Goal: Contribute content: Add original content to the website for others to see

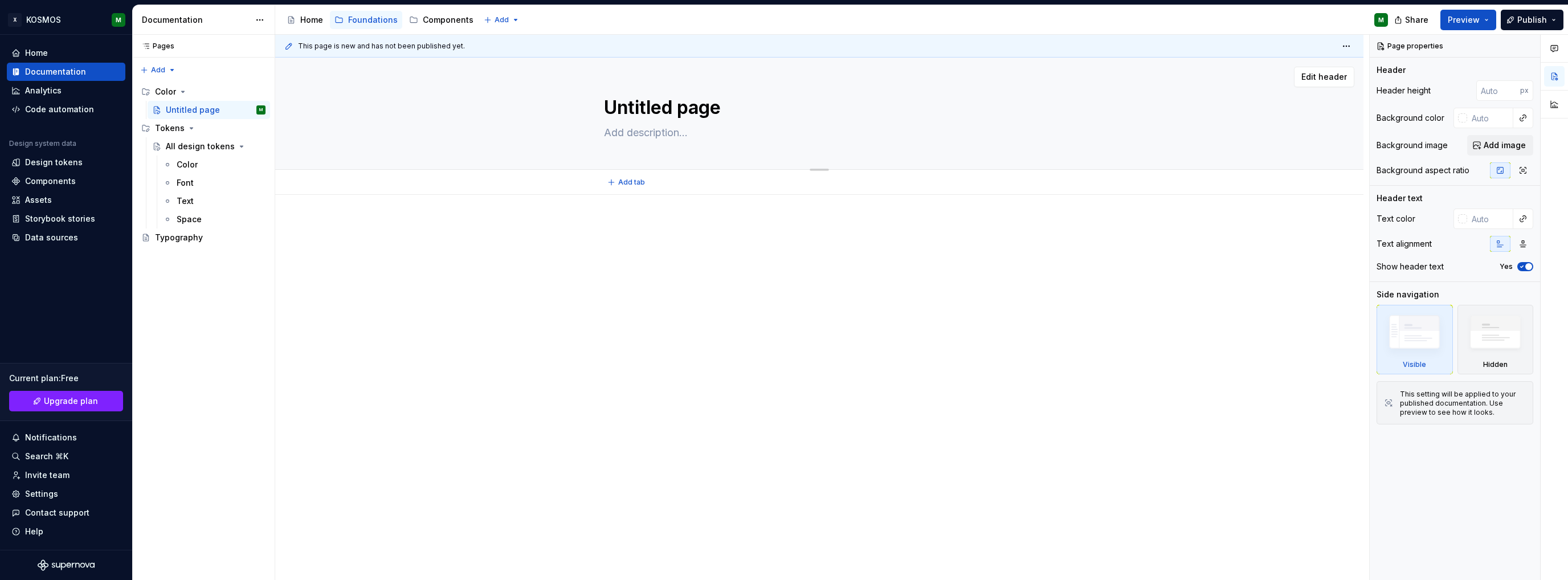
type textarea "*"
click at [649, 106] on textarea "Untitled page" at bounding box center [818, 107] width 431 height 27
type textarea "Co"
type textarea "*"
type textarea "Col"
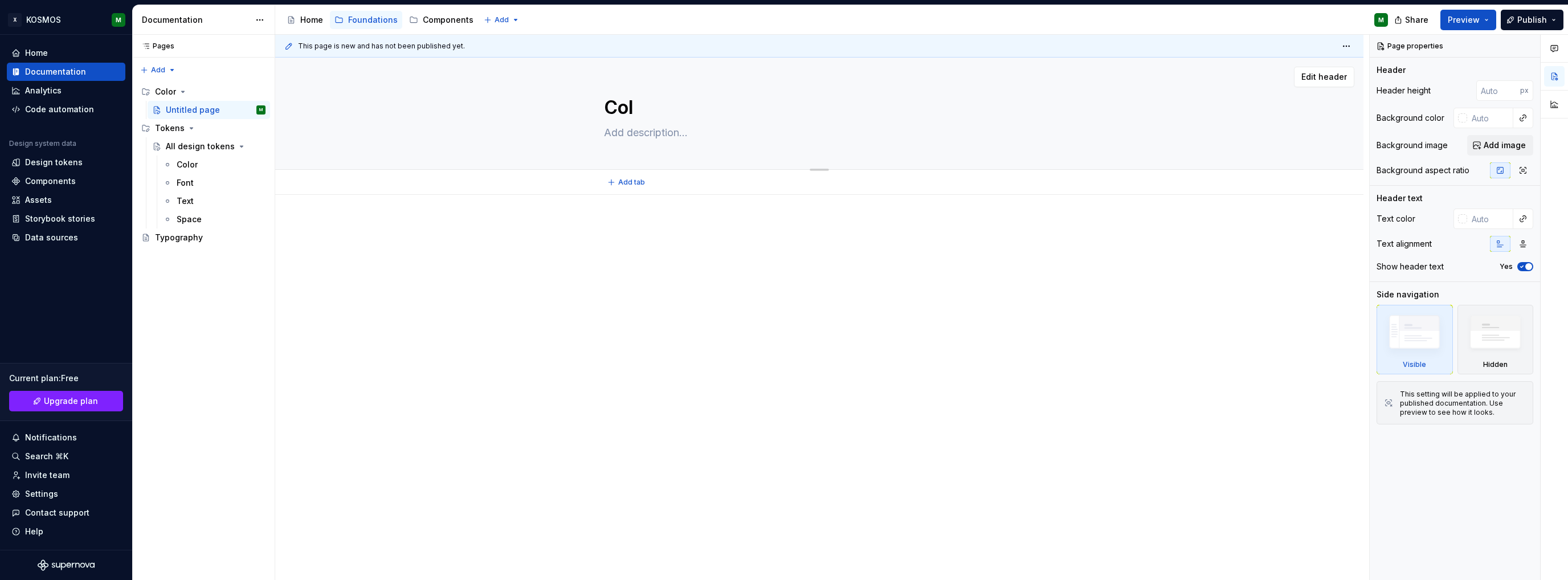
type textarea "*"
type textarea "Colo"
type textarea "*"
type textarea "Color"
type textarea "*"
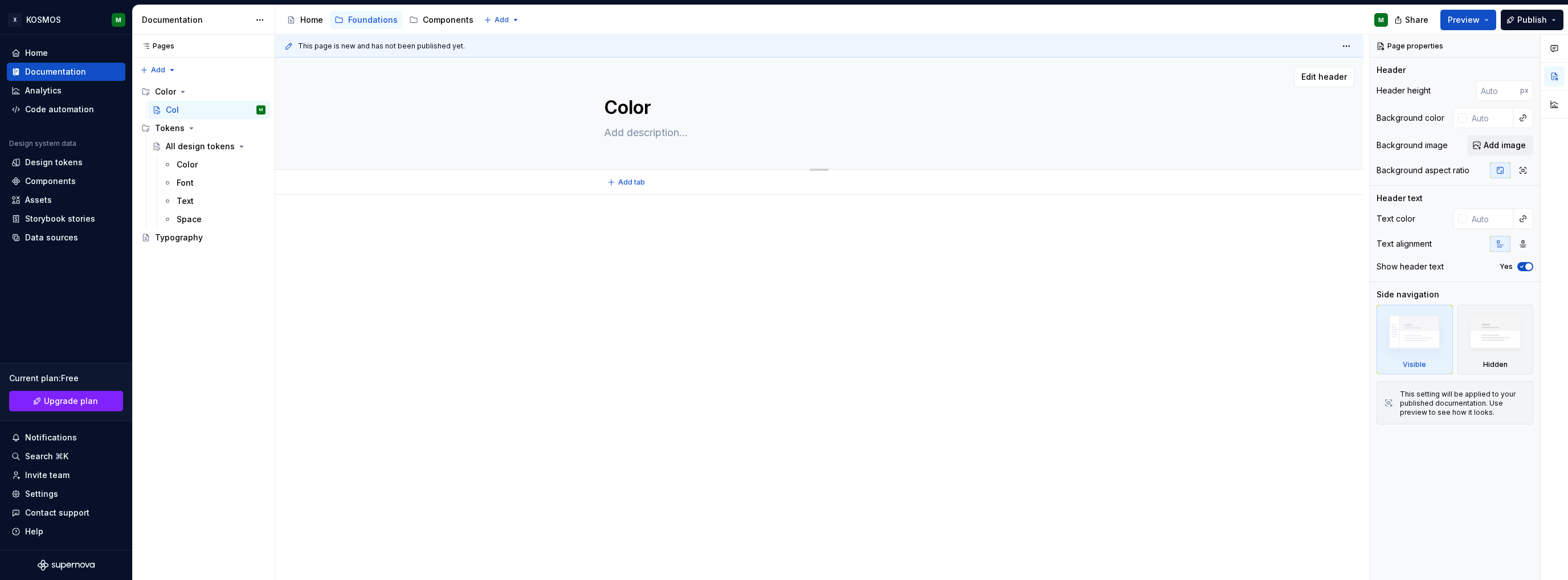
type textarea "Color"
type textarea "*"
type textarea "Color P"
type textarea "*"
type textarea "Color Pa"
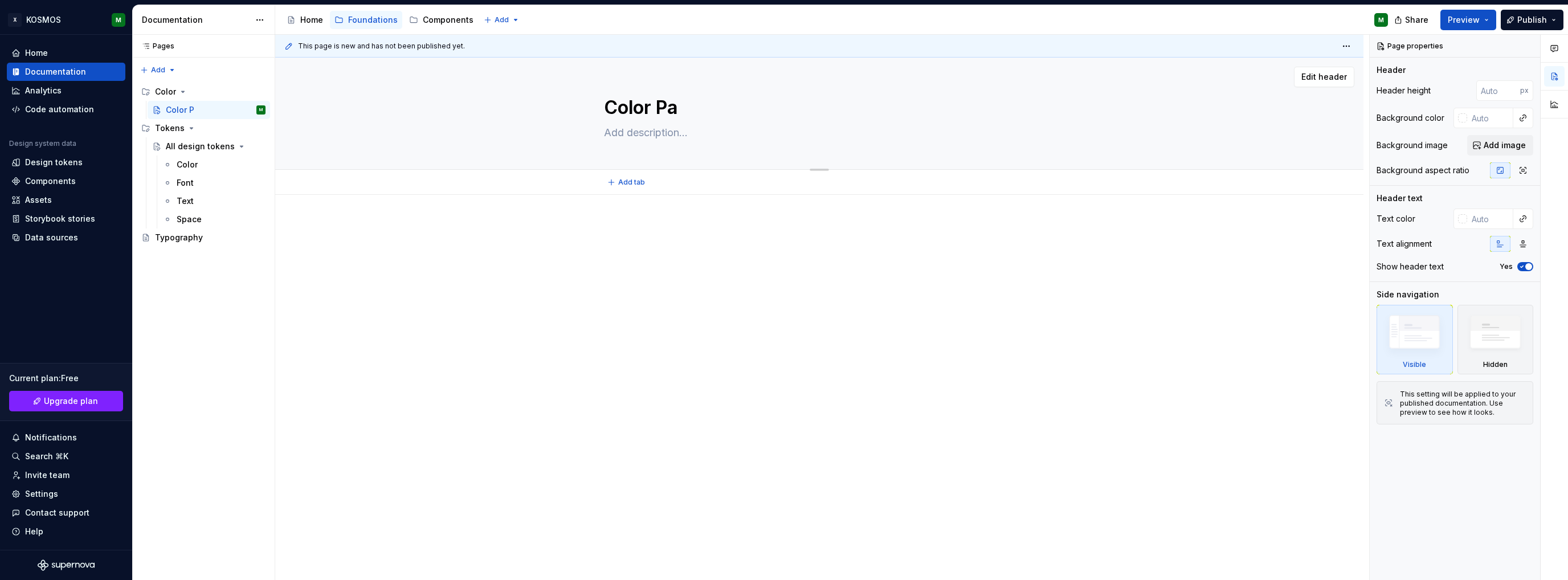
type textarea "*"
type textarea "Color Pal"
type textarea "*"
type textarea "Color Pale"
type textarea "*"
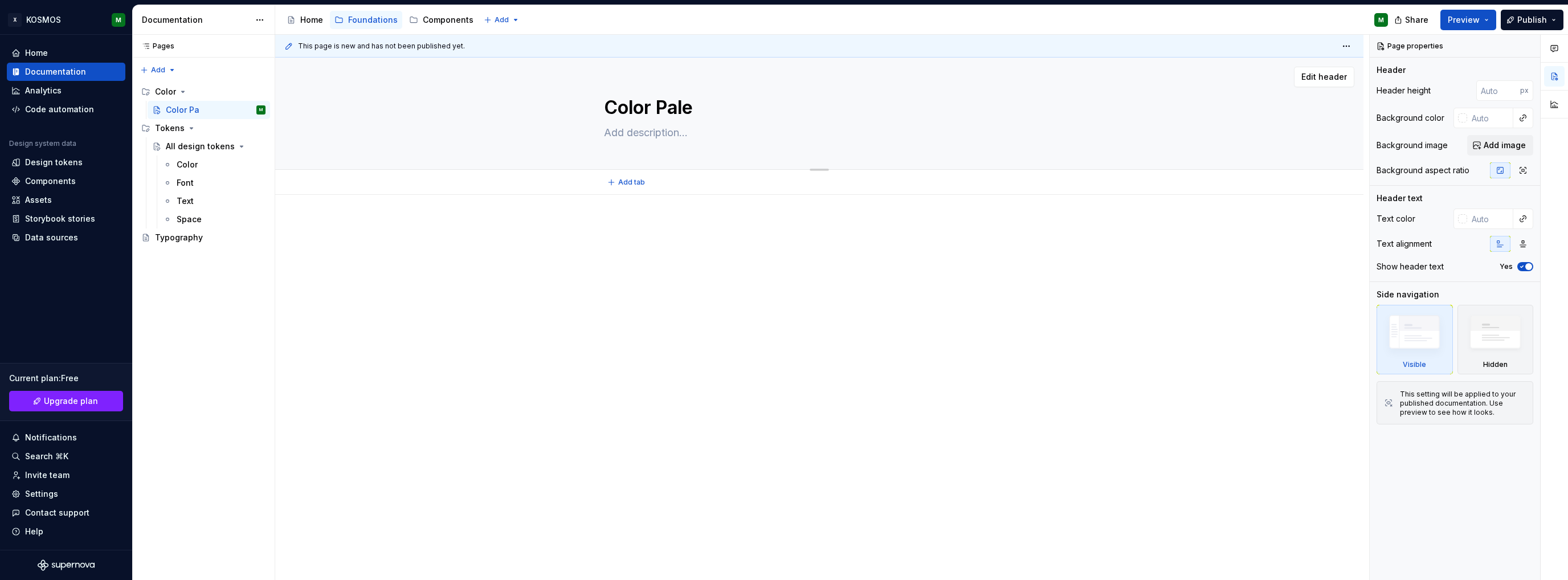
type textarea "Color Palet"
type textarea "*"
type textarea "Color Palett"
type textarea "*"
type textarea "Color Palette"
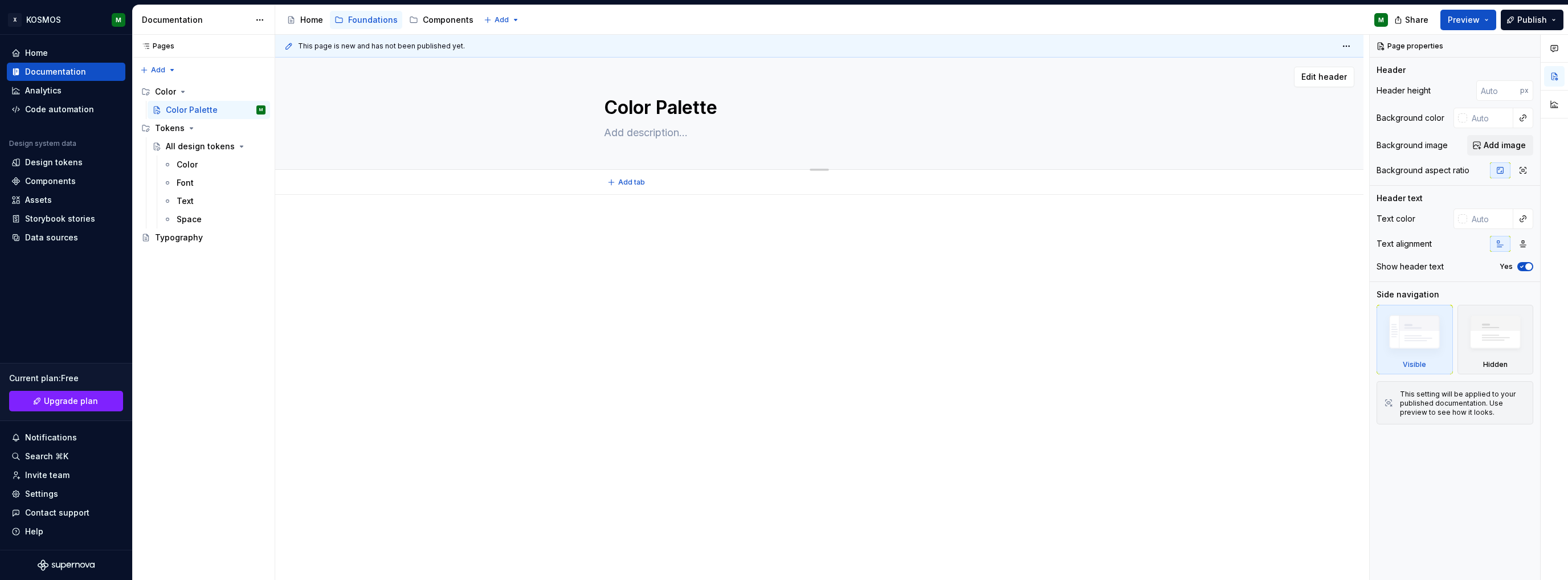
type textarea "*"
type textarea "Color Palette"
type textarea "*"
click at [621, 134] on textarea at bounding box center [818, 133] width 431 height 19
paste textarea "Our color palette is a collection of colors that work together to provide consi…"
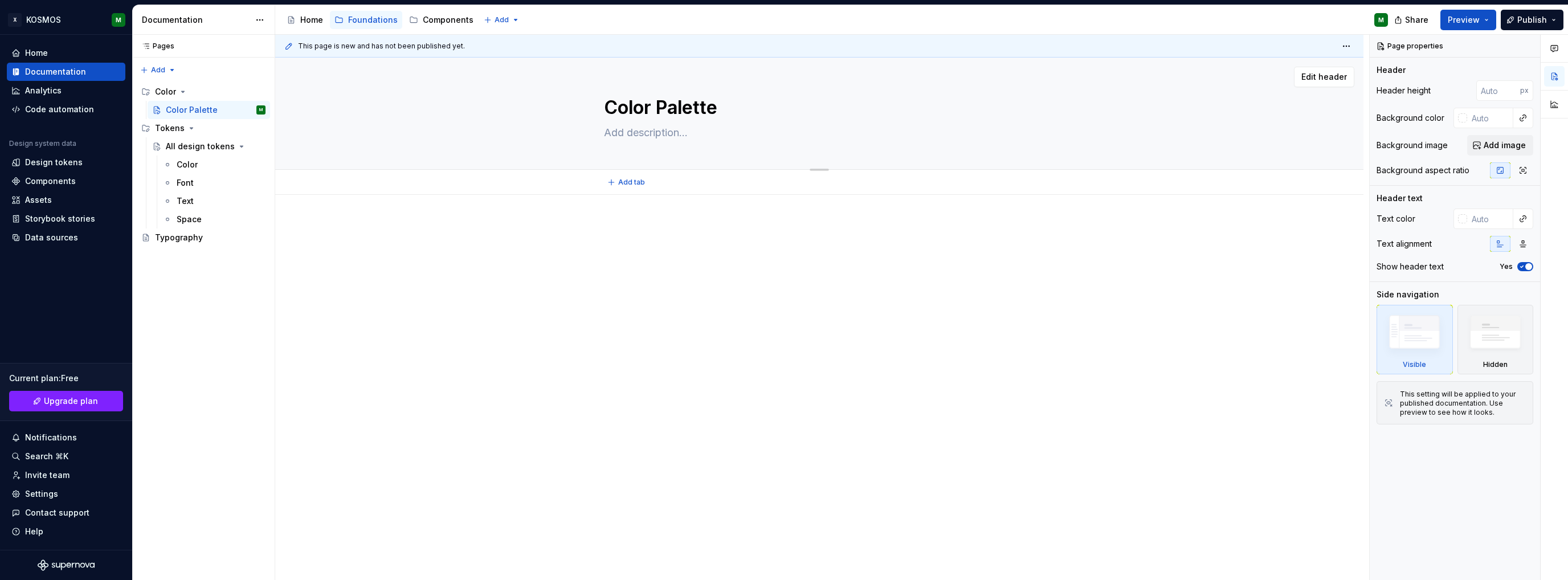
type textarea "Our color palette is a collection of colors that work together to provide consi…"
type textarea "*"
type textarea "Our color palette is a collection of colors that work together to provide consi…"
drag, startPoint x: 966, startPoint y: 258, endPoint x: 932, endPoint y: 190, distance: 76.0
click at [966, 259] on div at bounding box center [819, 258] width 431 height 43
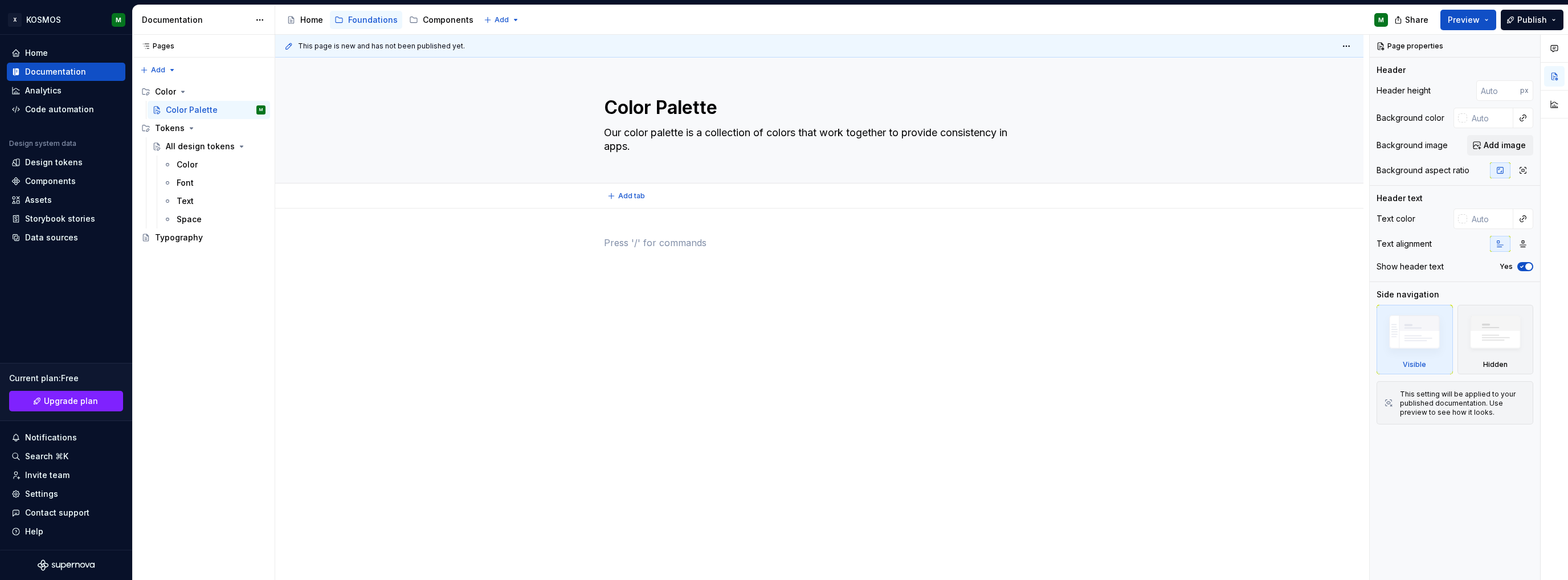
type textarea "*"
click at [605, 147] on textarea "Our color palette is a collection of colors that work together to provide consi…" at bounding box center [818, 139] width 431 height 32
click at [605, 146] on textarea "Our color palette is a collection of colors that work together to provide consi…" at bounding box center [818, 139] width 431 height 32
click at [627, 148] on textarea "Our color palette is a collection of colors that work together to provide consi…" at bounding box center [818, 139] width 431 height 32
click at [618, 144] on textarea "Our color palette is a collection of colors that work together to provide consi…" at bounding box center [818, 139] width 431 height 32
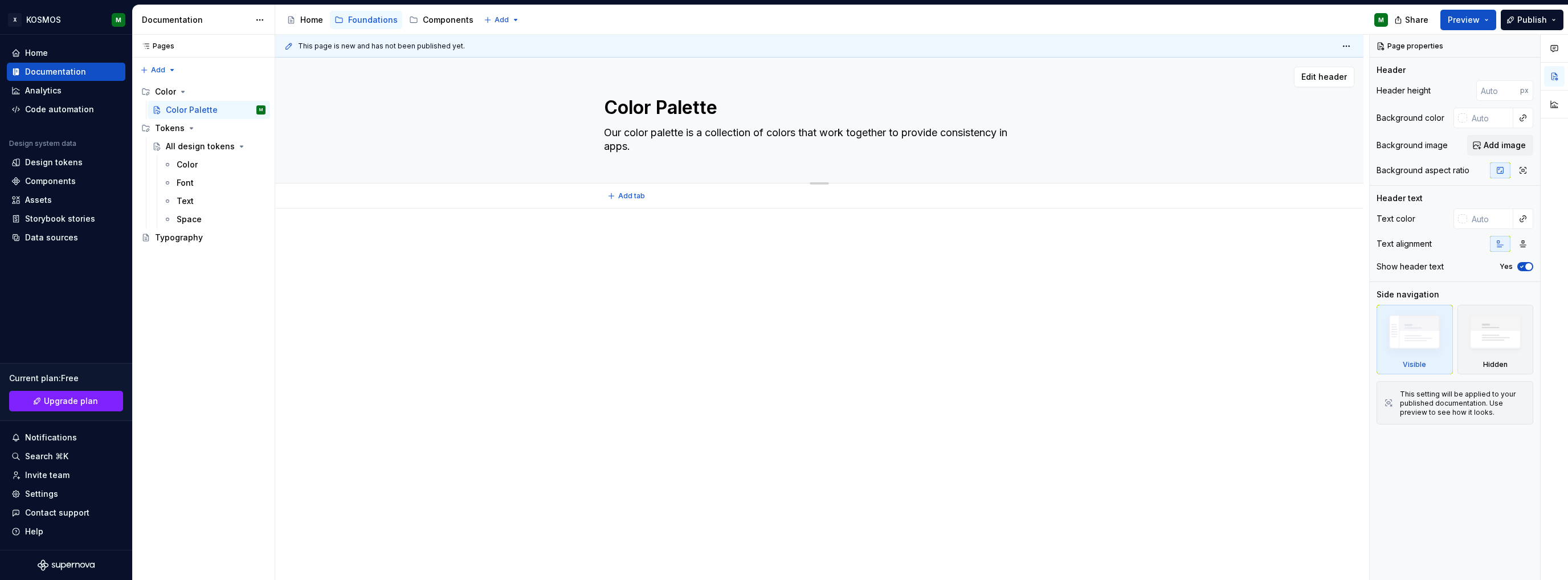
click at [618, 144] on textarea "Our color palette is a collection of colors that work together to provide consi…" at bounding box center [818, 139] width 431 height 32
click at [628, 146] on textarea "Our color palette is a collection of colors that work together to provide consi…" at bounding box center [818, 139] width 431 height 32
type textarea "Our color palette is a collection of colors that work together to provide consi…"
type textarea "*"
type textarea "Our color palette is a collection of colors that work together to provide consi…"
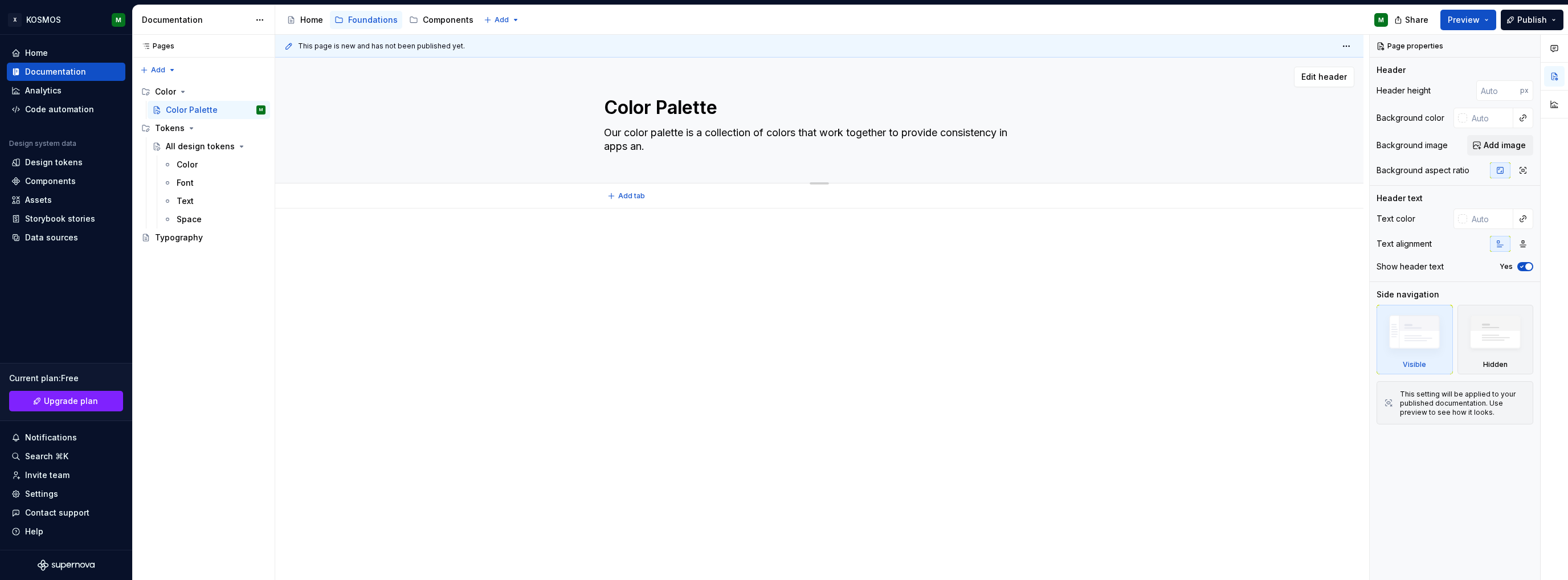
type textarea "*"
type textarea "Our color palette is a collection of colors that work together to provide consi…"
type textarea "*"
type textarea "Our color palette is a collection of colors that work together to provide consi…"
type textarea "*"
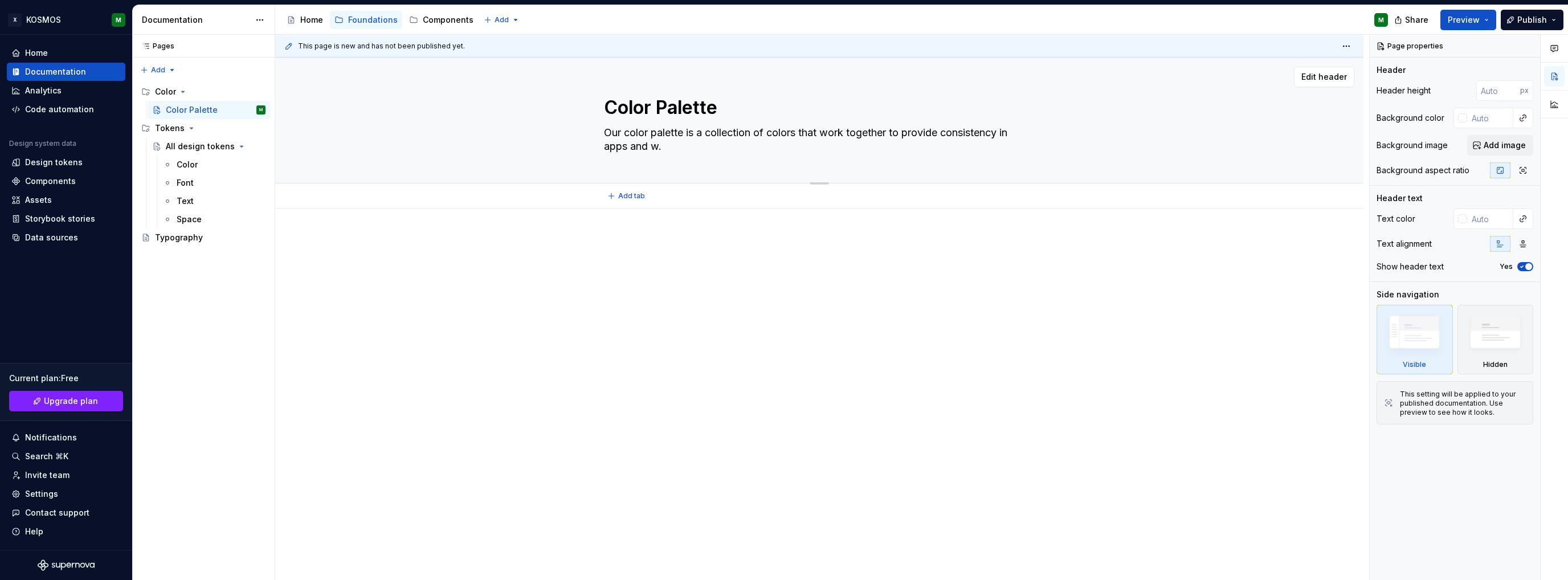
type textarea "Our color palette is a collection of colors that work together to provide consi…"
type textarea "*"
type textarea "Our color palette is a collection of colors that work together to provide consi…"
type textarea "*"
type textarea "Our color palette is a collection of colors that work together to provide consi…"
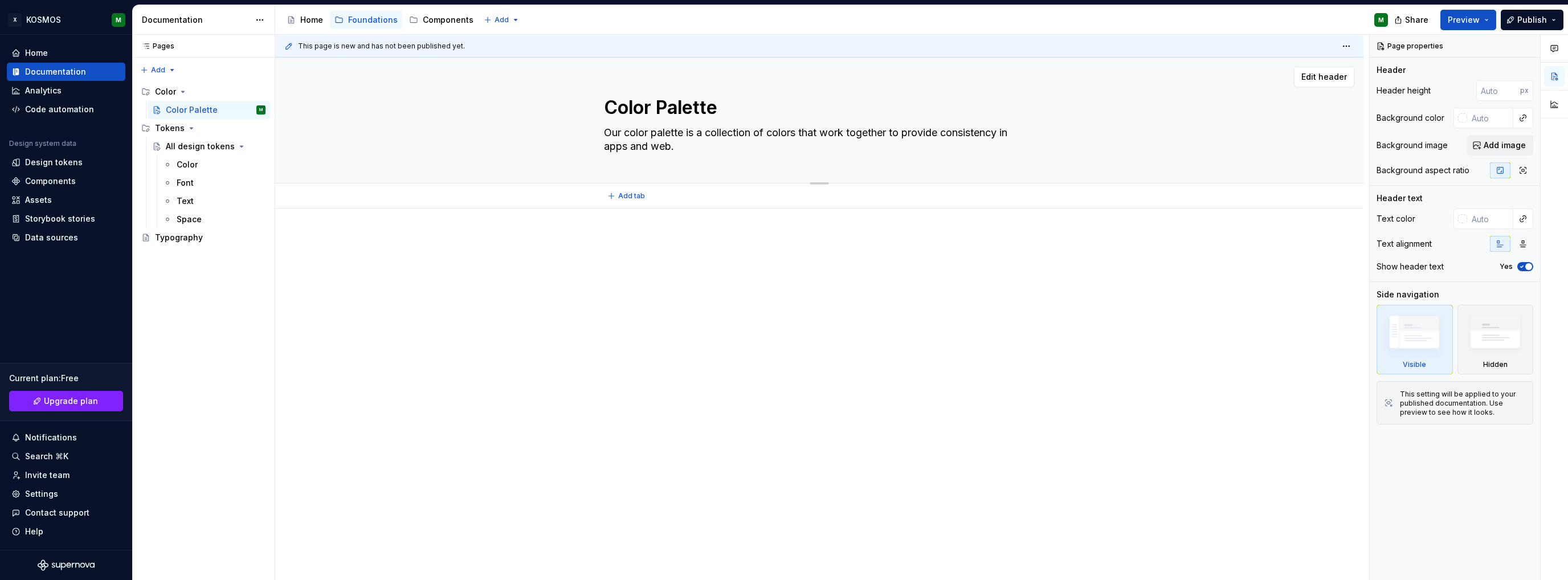
type textarea "*"
type textarea "Our color palette is a collection of colors that work together to provide consi…"
type textarea "*"
type textarea "Our color palette is a collection of colors that work together to provide consi…"
type textarea "*"
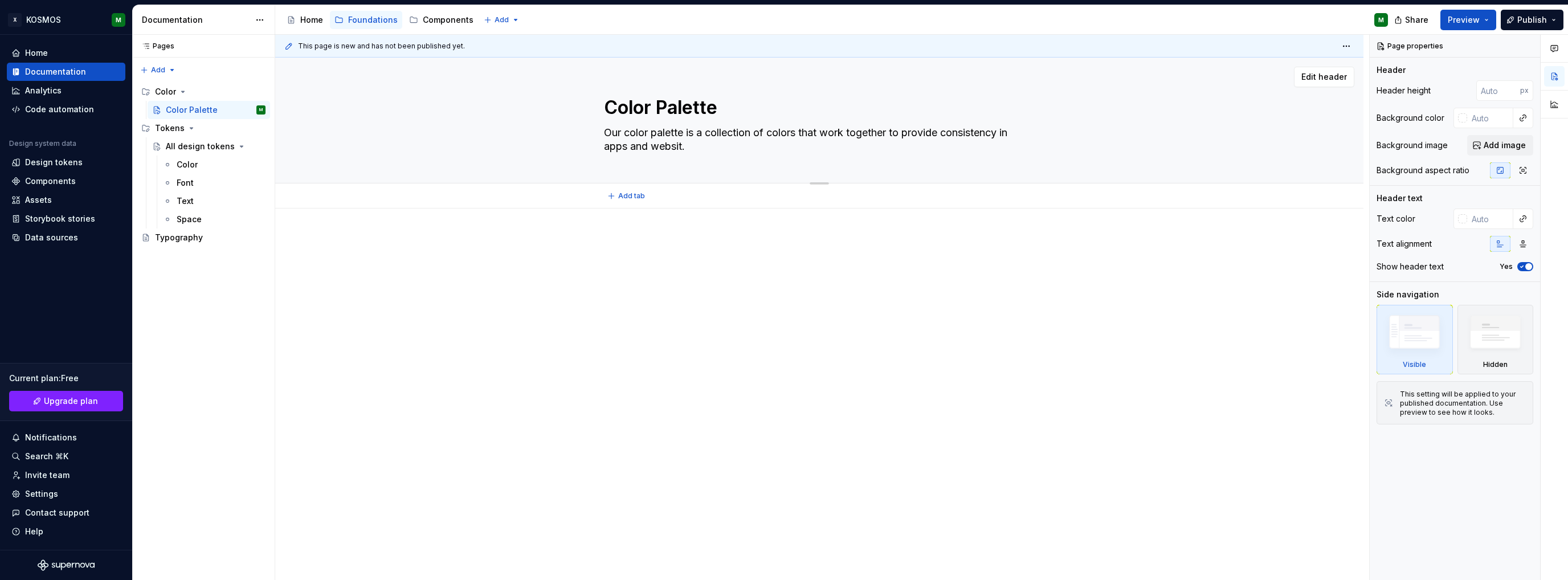
type textarea "Our color palette is a collection of colors that work together to provide consi…"
type textarea "*"
type textarea "Our color palette is a collection of colors that work together to provide consi…"
type textarea "*"
type textarea "Our color palette is a collection of colors that work together to provide consi…"
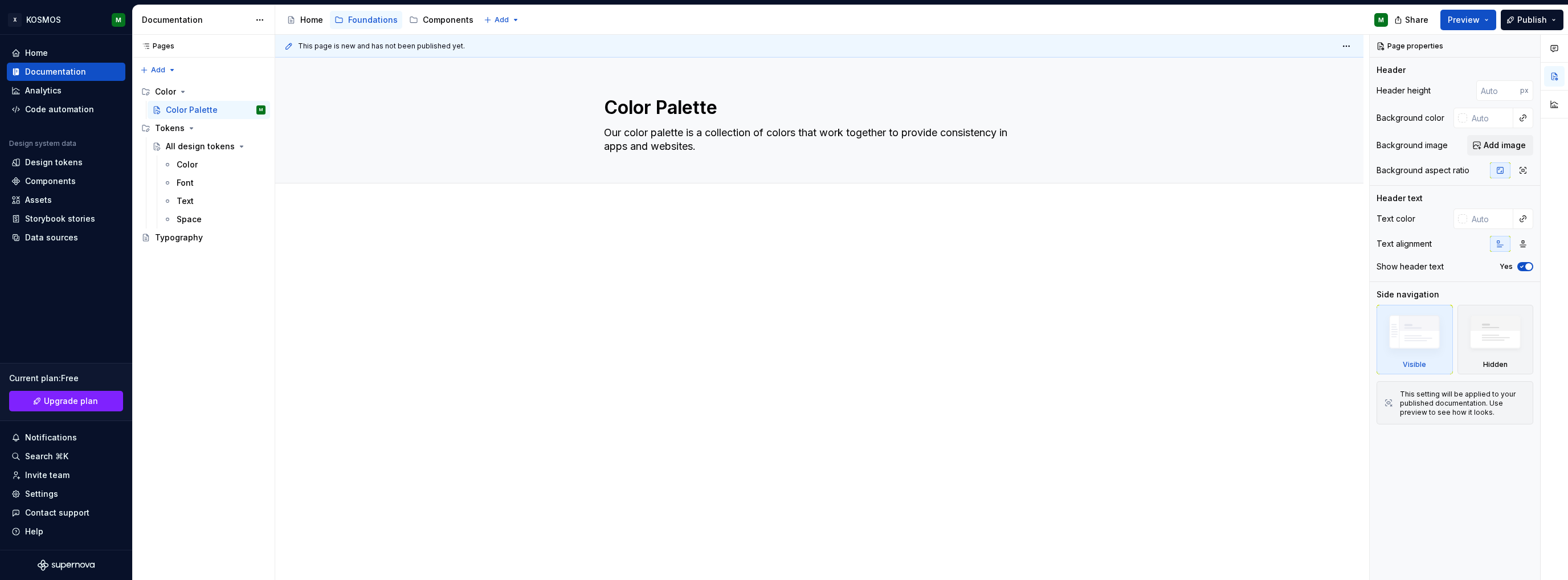
click at [714, 243] on p at bounding box center [819, 243] width 431 height 14
type textarea "*"
click at [657, 219] on div at bounding box center [819, 337] width 1088 height 259
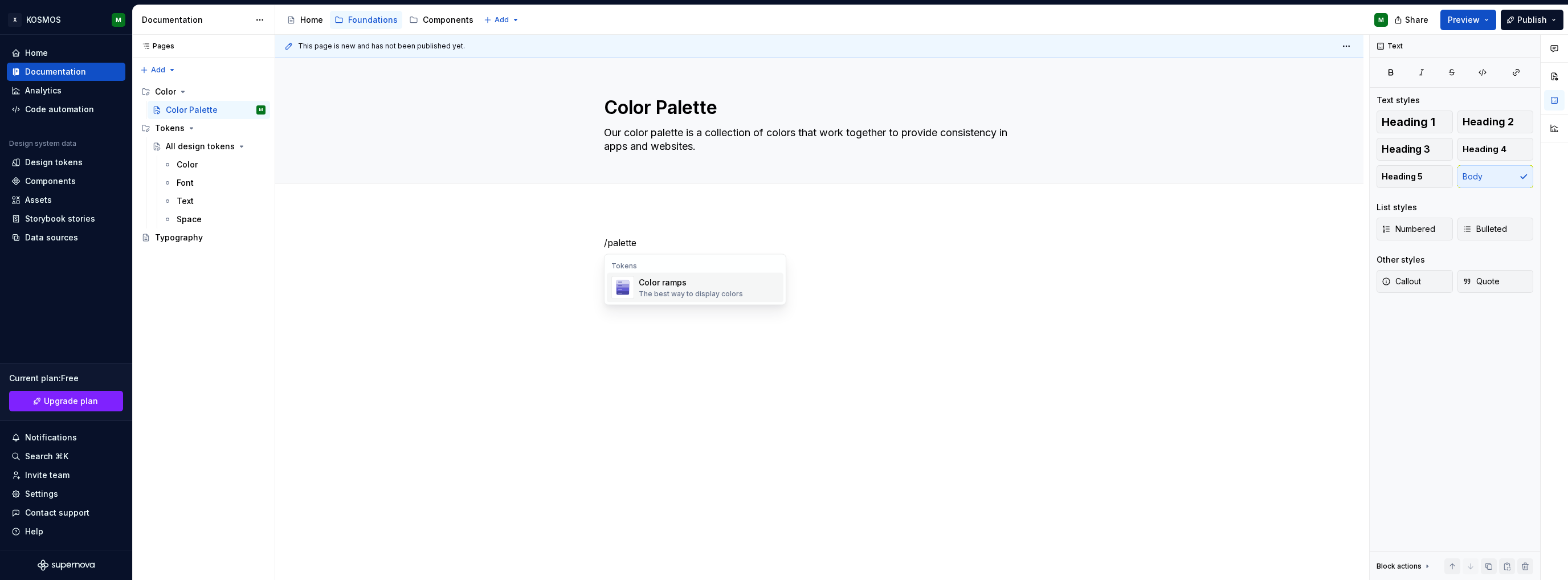
click at [650, 290] on div "The best way to display colors" at bounding box center [691, 294] width 105 height 9
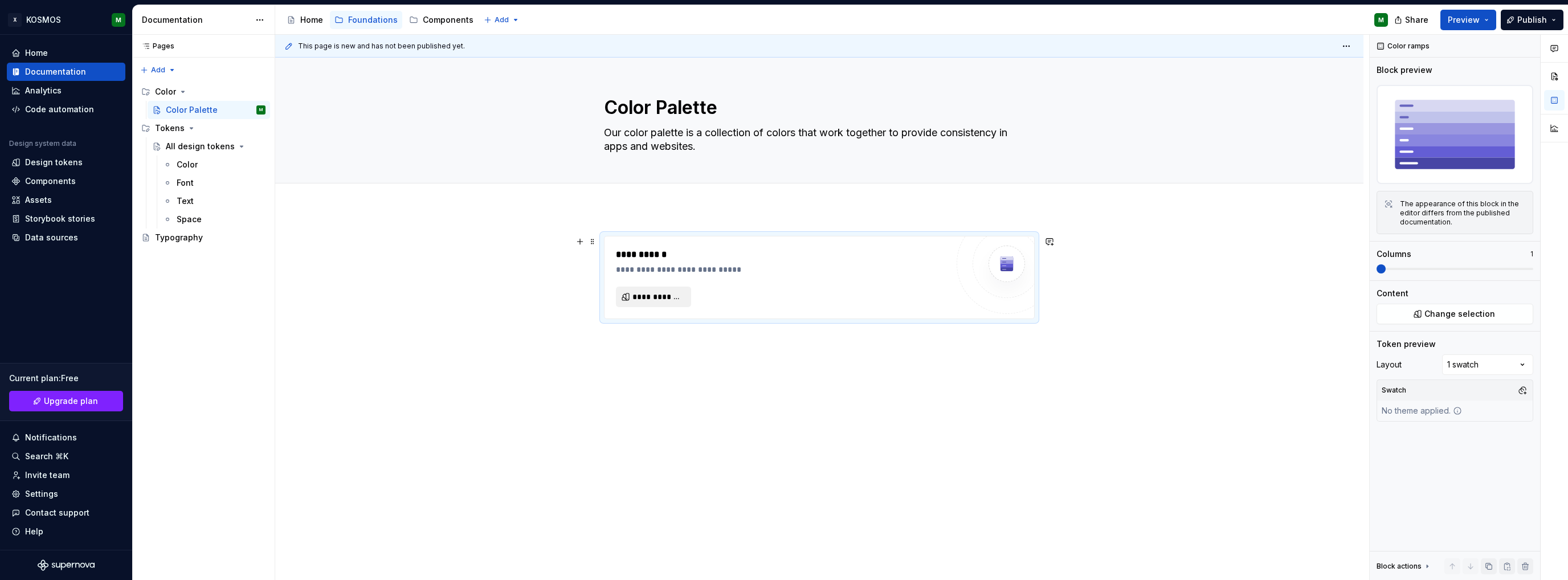
click at [672, 302] on span "**********" at bounding box center [658, 297] width 51 height 11
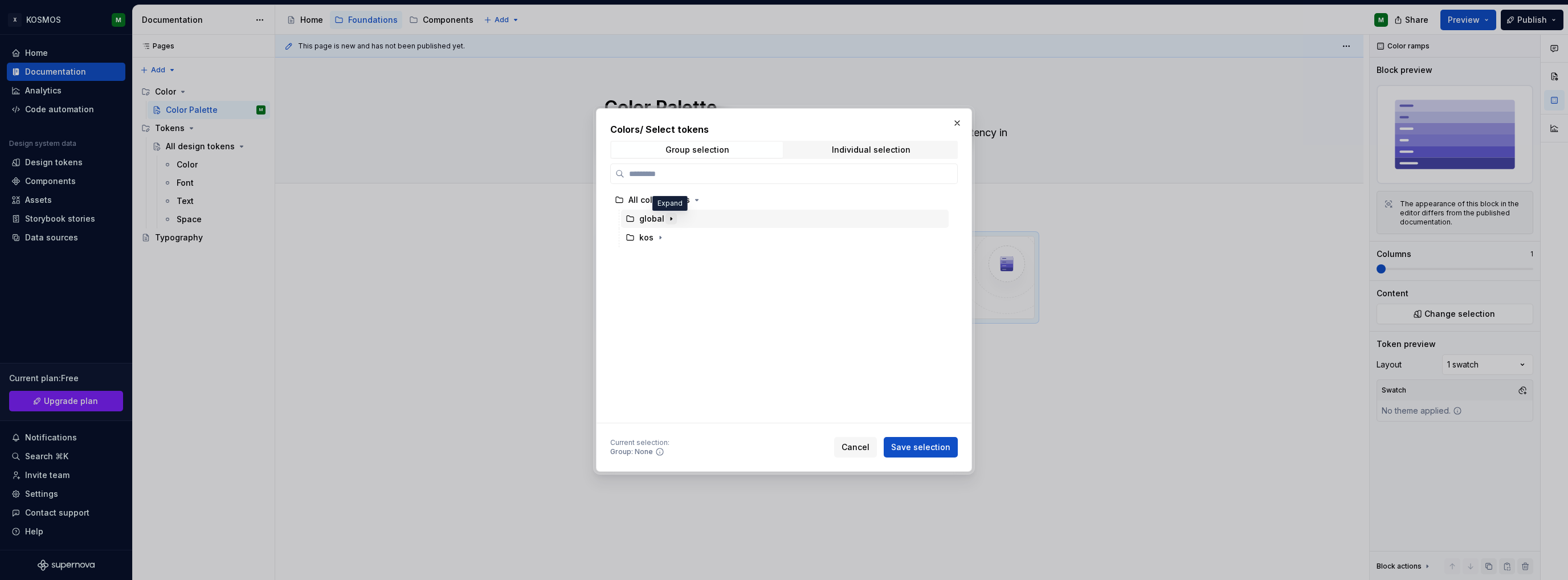
click at [671, 218] on icon "button" at bounding box center [671, 219] width 1 height 3
click at [676, 236] on icon "button" at bounding box center [677, 238] width 9 height 9
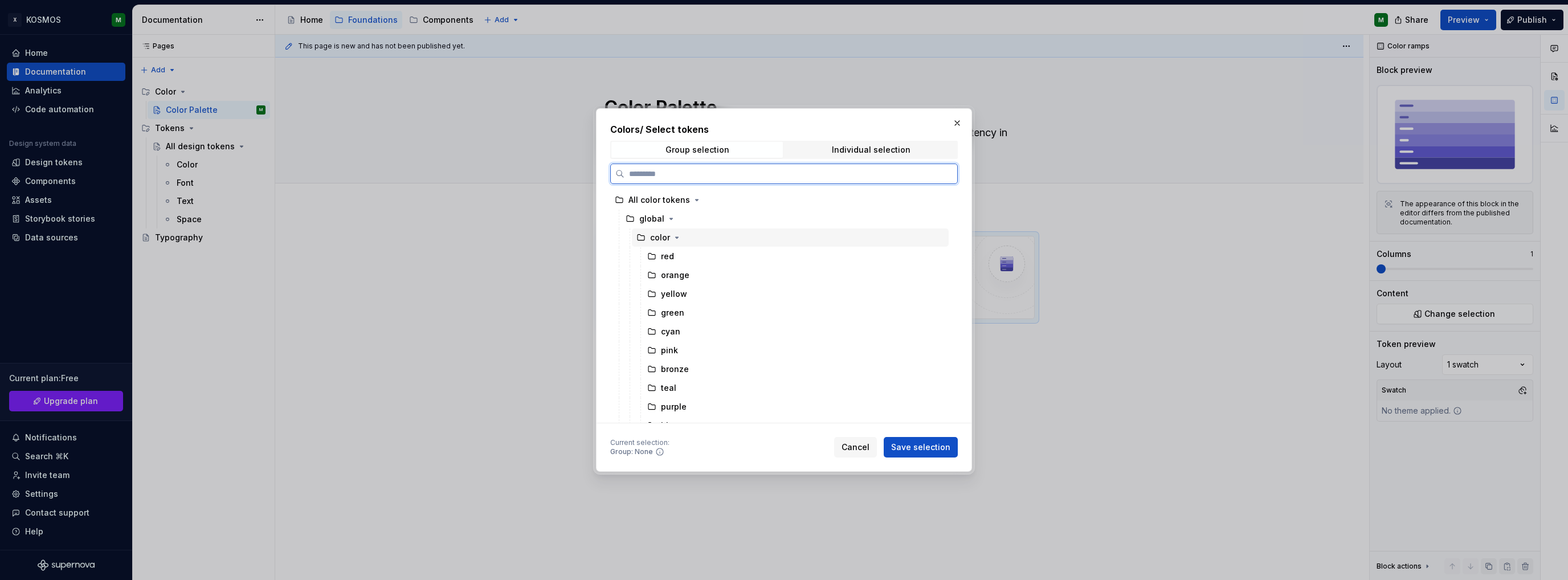
click at [657, 233] on div "color" at bounding box center [660, 237] width 20 height 11
click at [938, 445] on span "Save selection" at bounding box center [920, 447] width 59 height 11
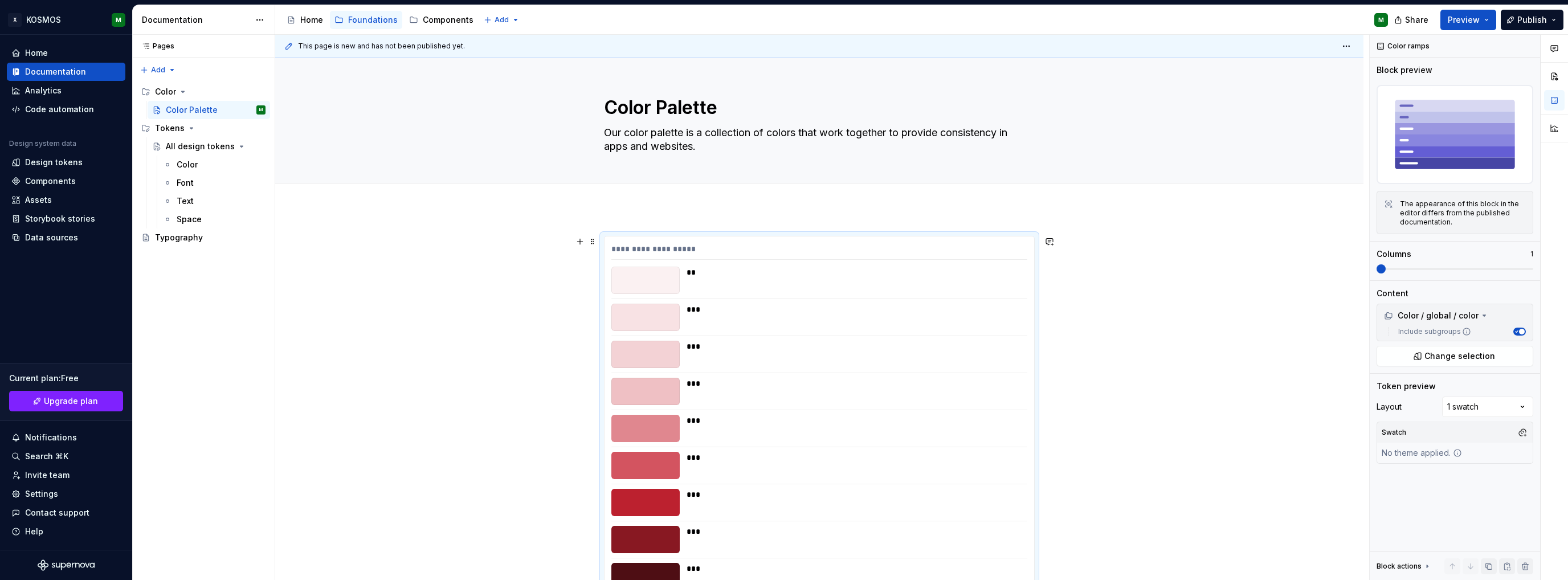
scroll to position [114, 0]
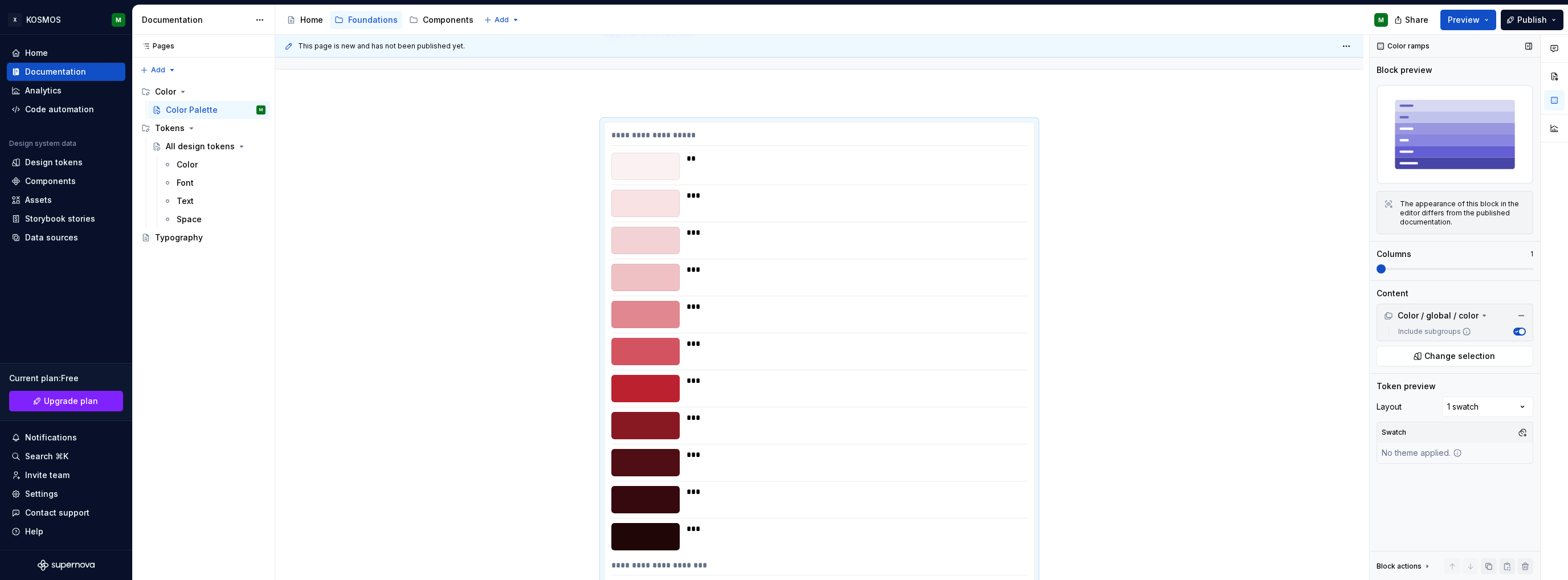
click at [1423, 135] on img at bounding box center [1455, 134] width 157 height 99
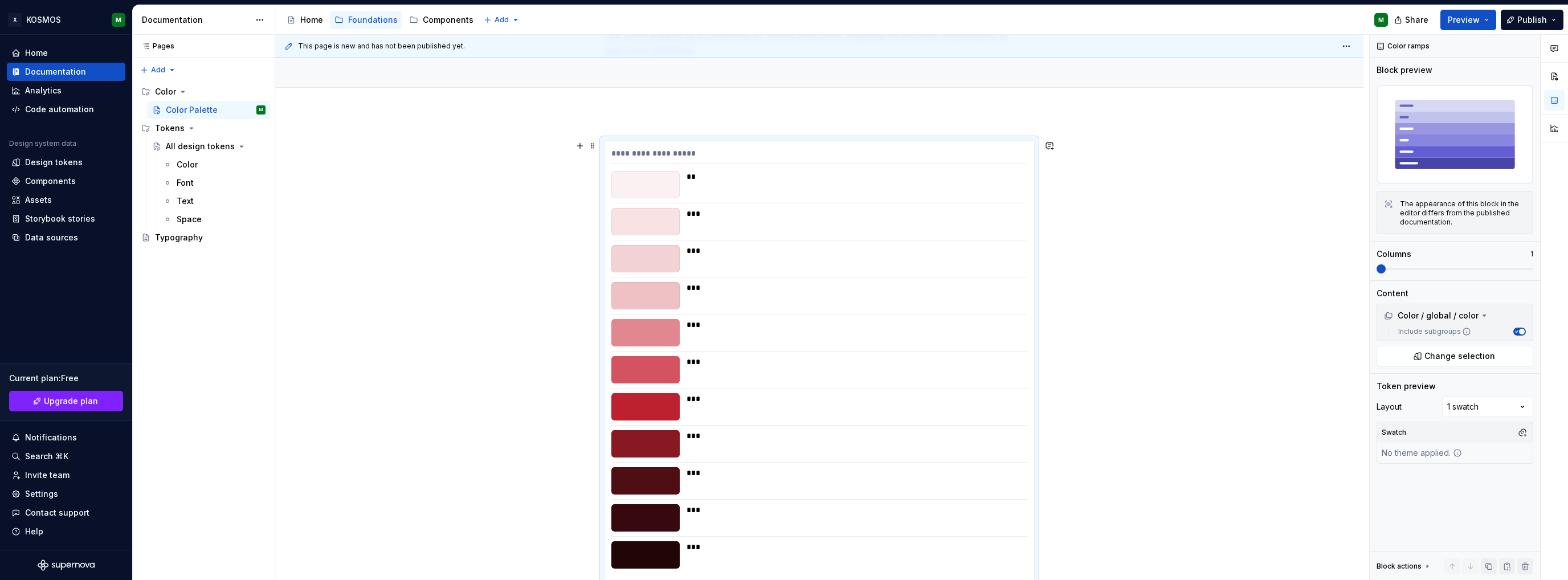
scroll to position [171, 0]
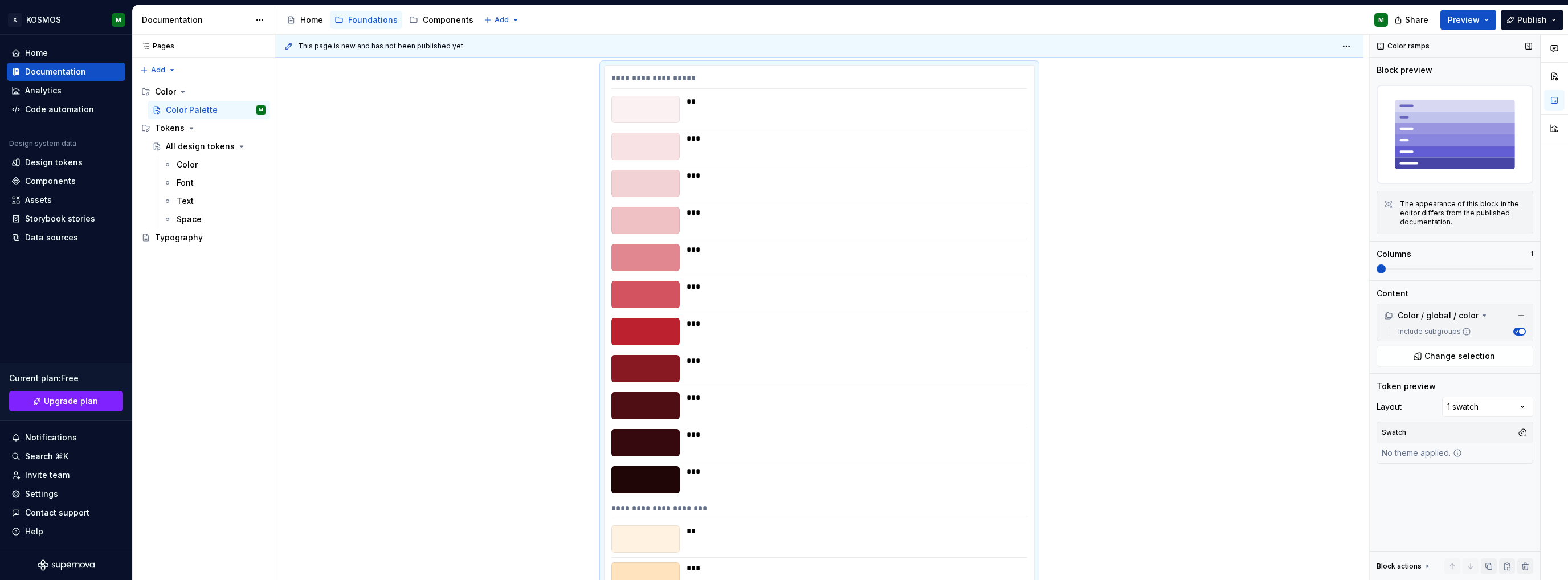
click at [1386, 267] on span at bounding box center [1381, 269] width 9 height 9
click at [1424, 270] on span at bounding box center [1455, 269] width 157 height 9
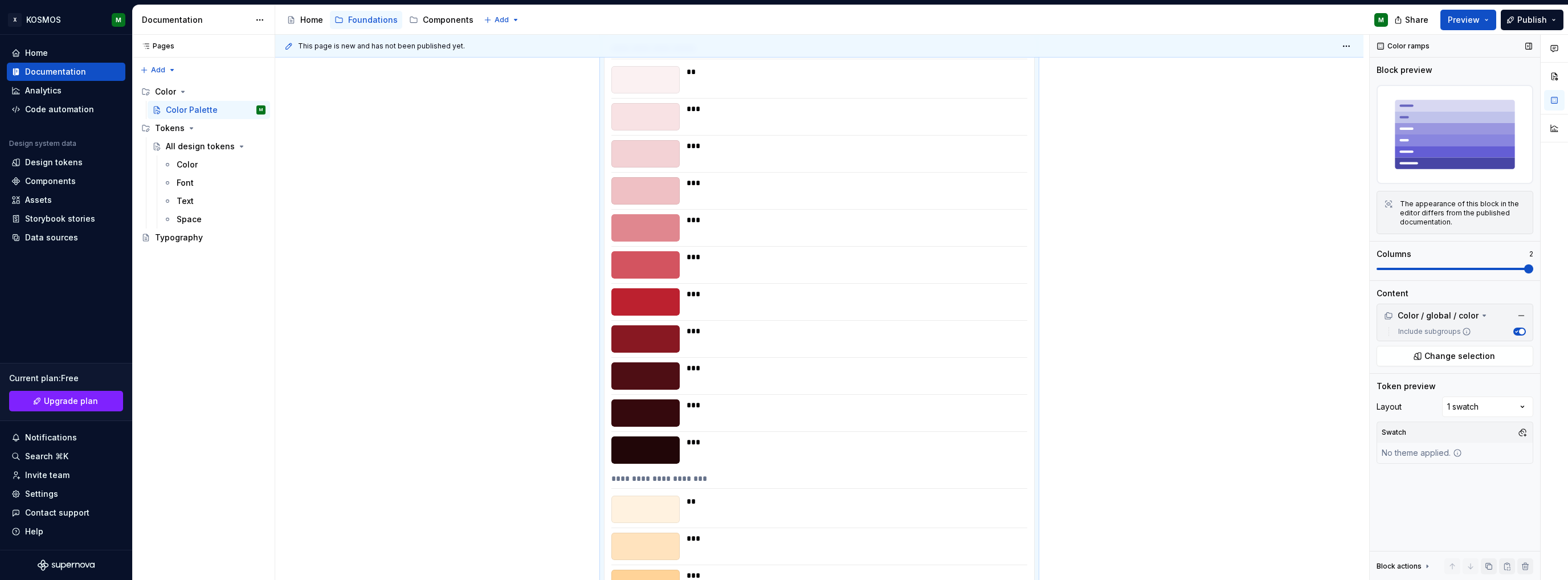
click at [1524, 270] on span at bounding box center [1529, 269] width 9 height 9
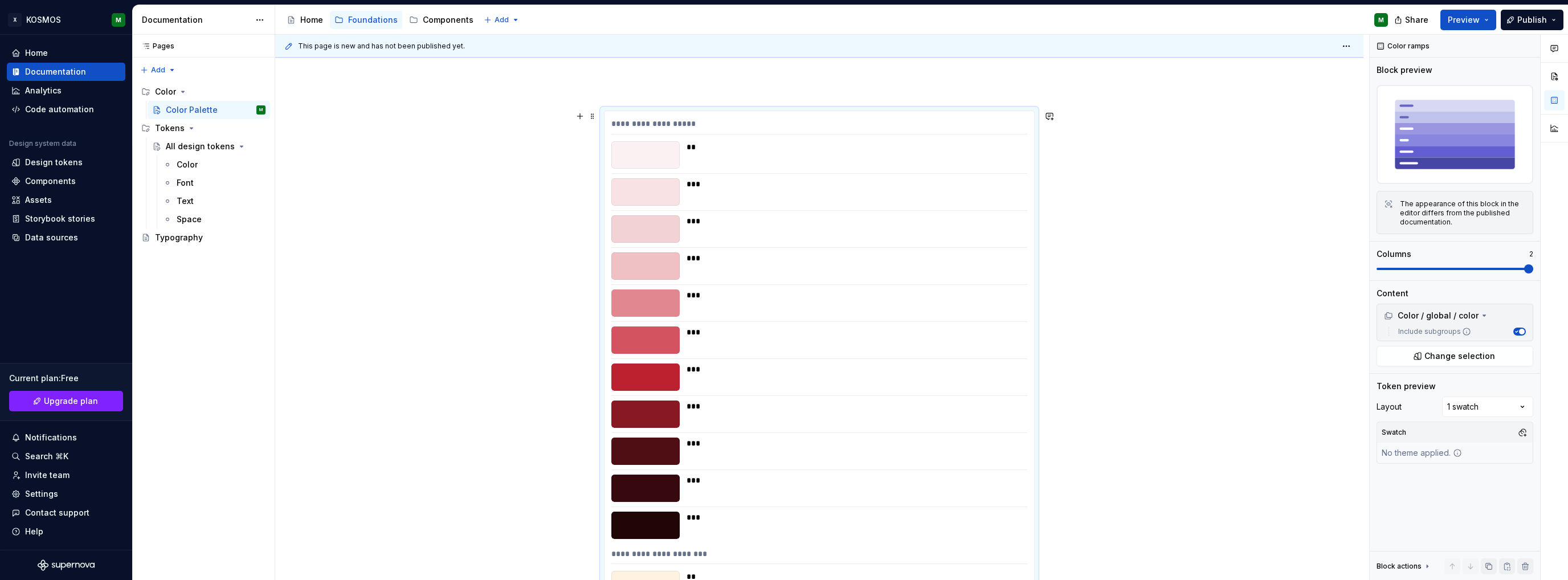
scroll to position [0, 0]
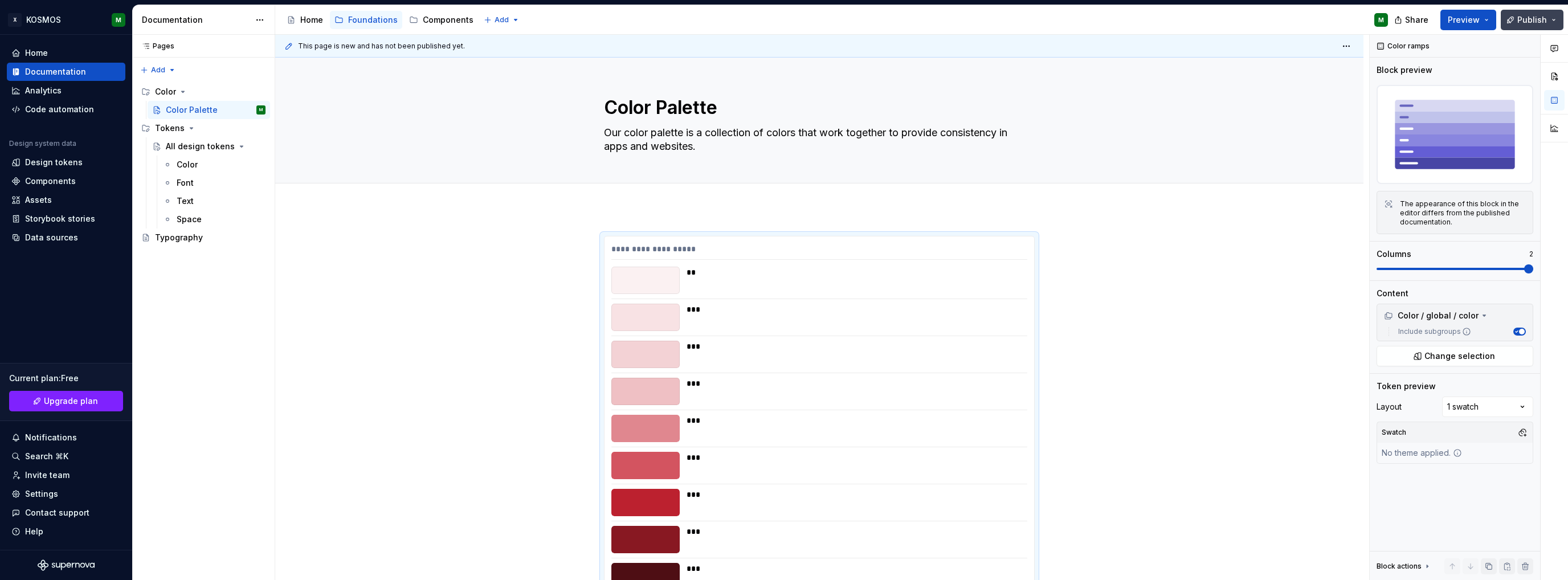
click at [1534, 19] on span "Publish" at bounding box center [1533, 20] width 30 height 11
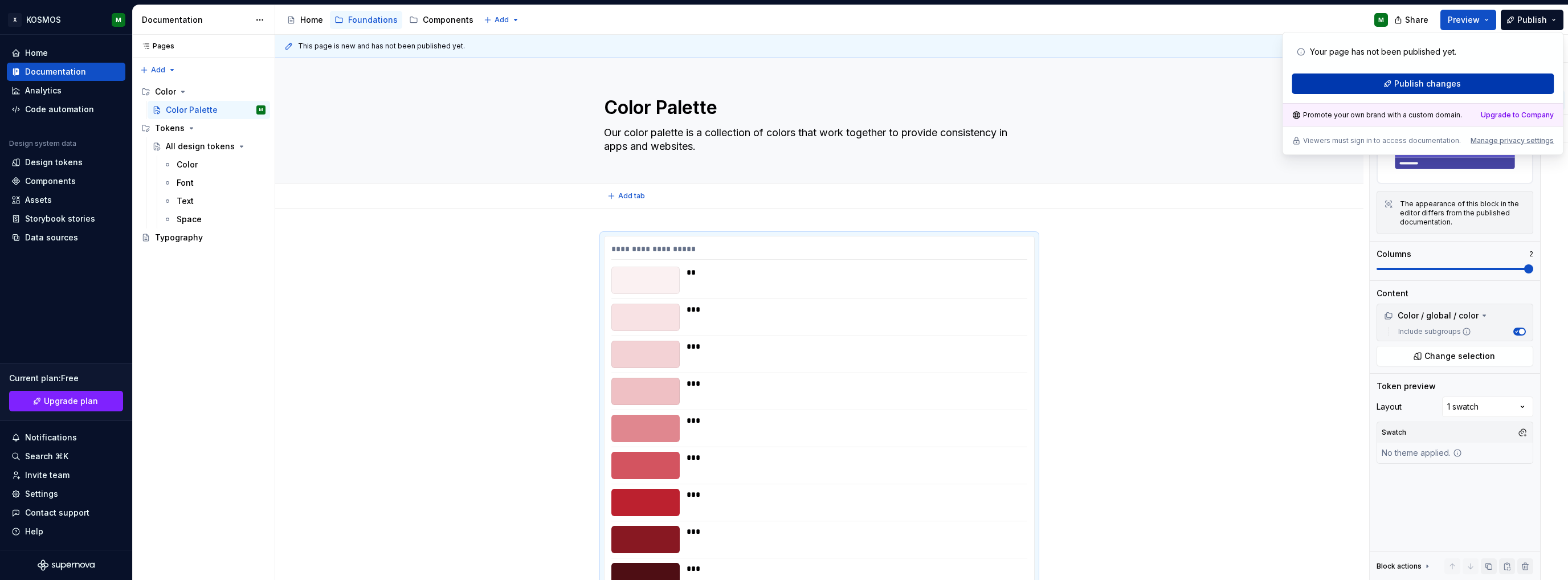
click at [1443, 77] on button "Publish changes" at bounding box center [1422, 84] width 262 height 21
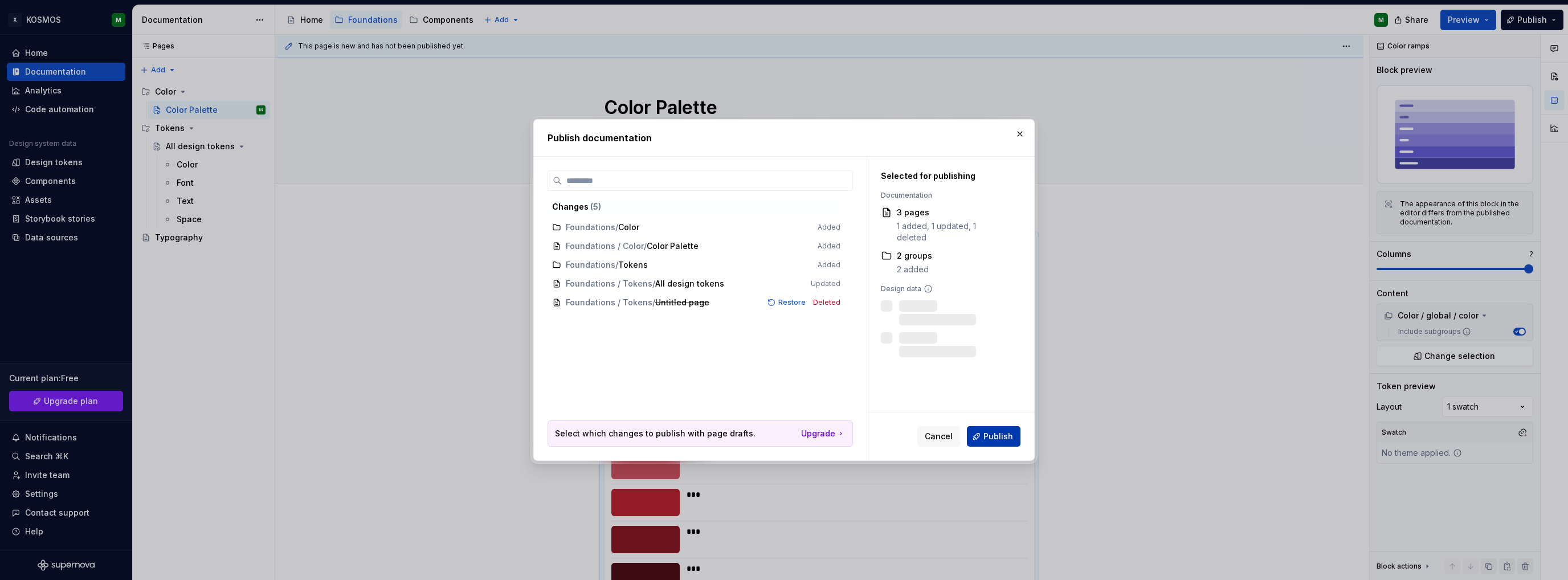
click at [996, 434] on span "Publish" at bounding box center [999, 437] width 30 height 11
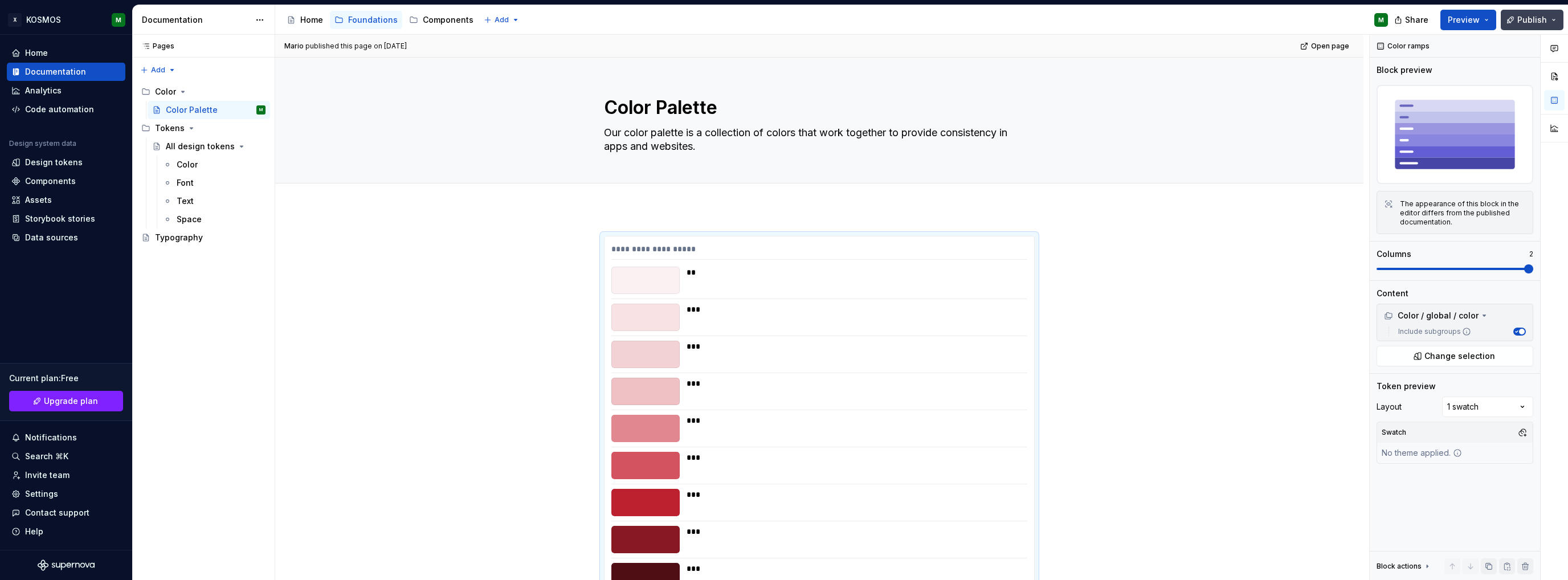
click at [1546, 14] on span "Publish" at bounding box center [1533, 20] width 30 height 11
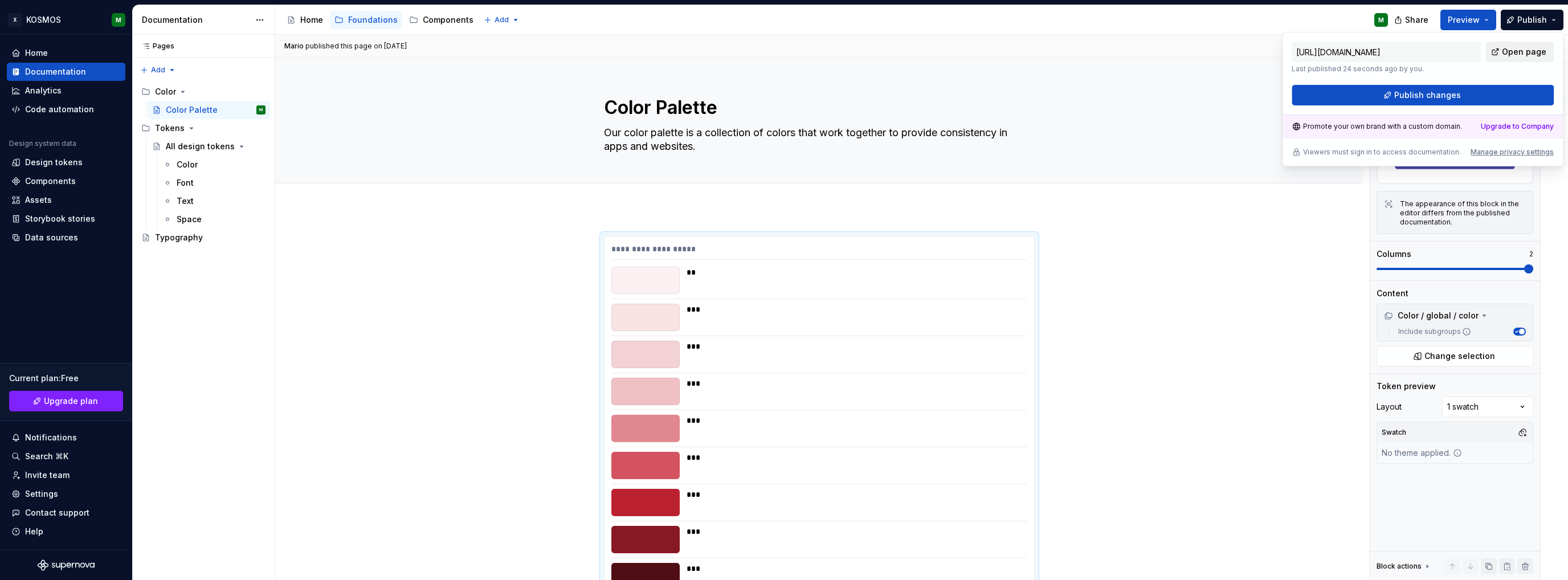
click at [1523, 56] on span "Open page" at bounding box center [1524, 51] width 45 height 11
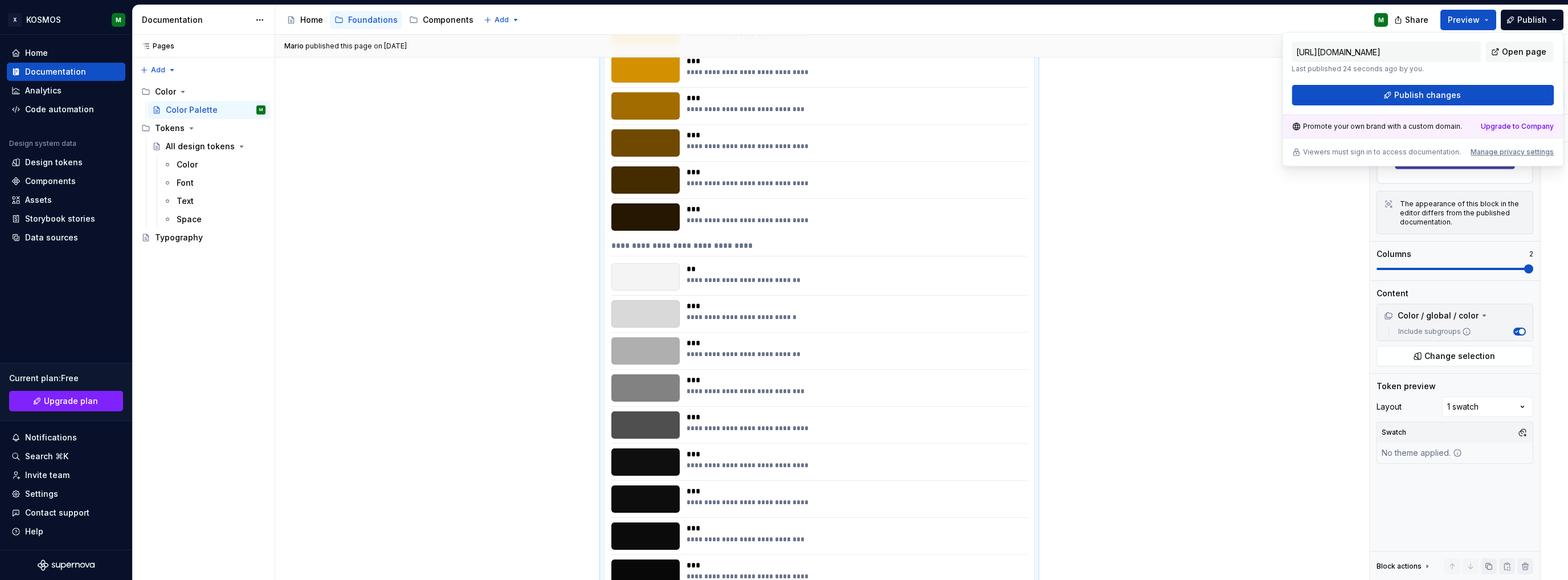
scroll to position [6266, 0]
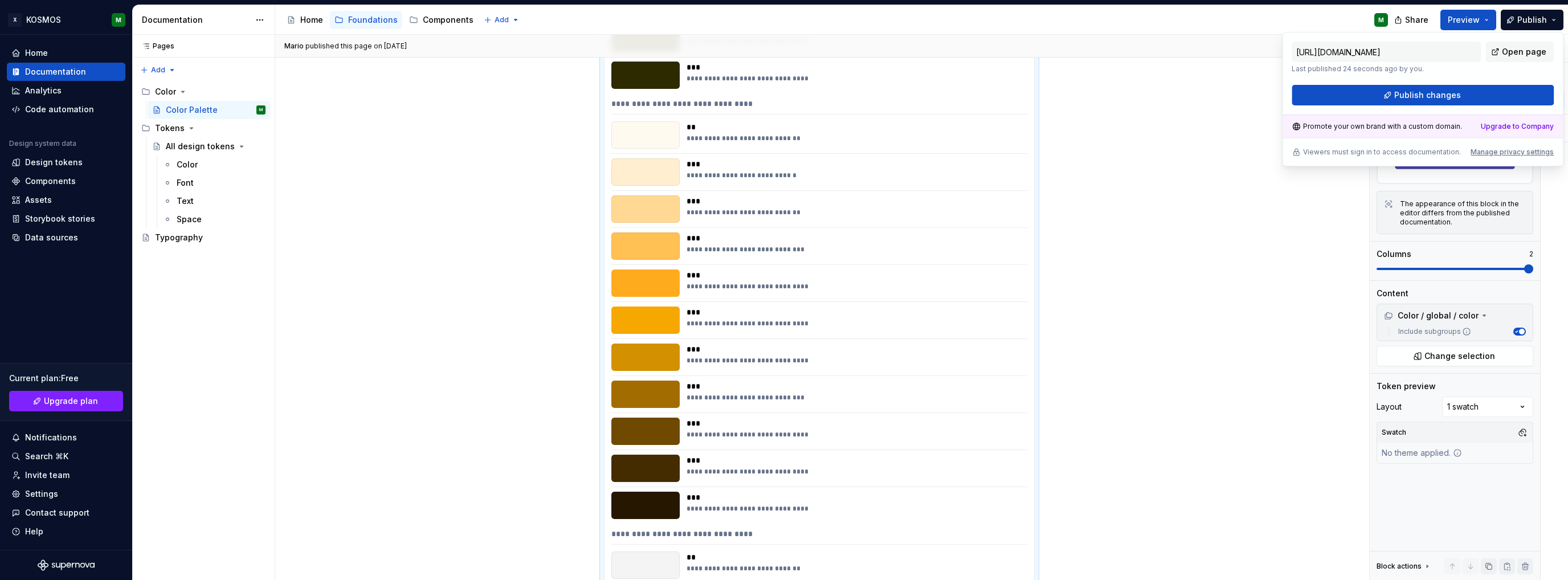
drag, startPoint x: 1306, startPoint y: 235, endPoint x: 1100, endPoint y: 194, distance: 210.0
click at [1307, 235] on div "**********" at bounding box center [822, 307] width 1094 height 546
click at [1147, 195] on div "**********" at bounding box center [822, 307] width 1094 height 546
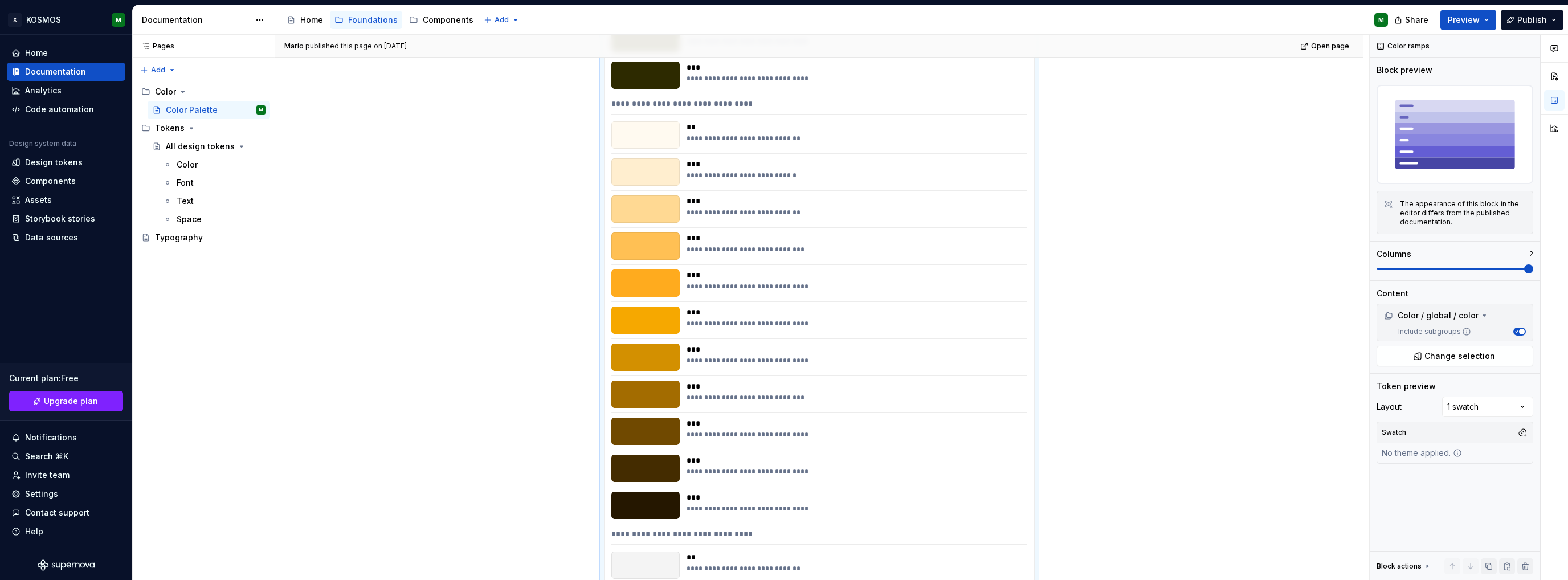
drag, startPoint x: 694, startPoint y: 275, endPoint x: 651, endPoint y: 283, distance: 43.7
click at [694, 275] on div "***" at bounding box center [854, 276] width 334 height 11
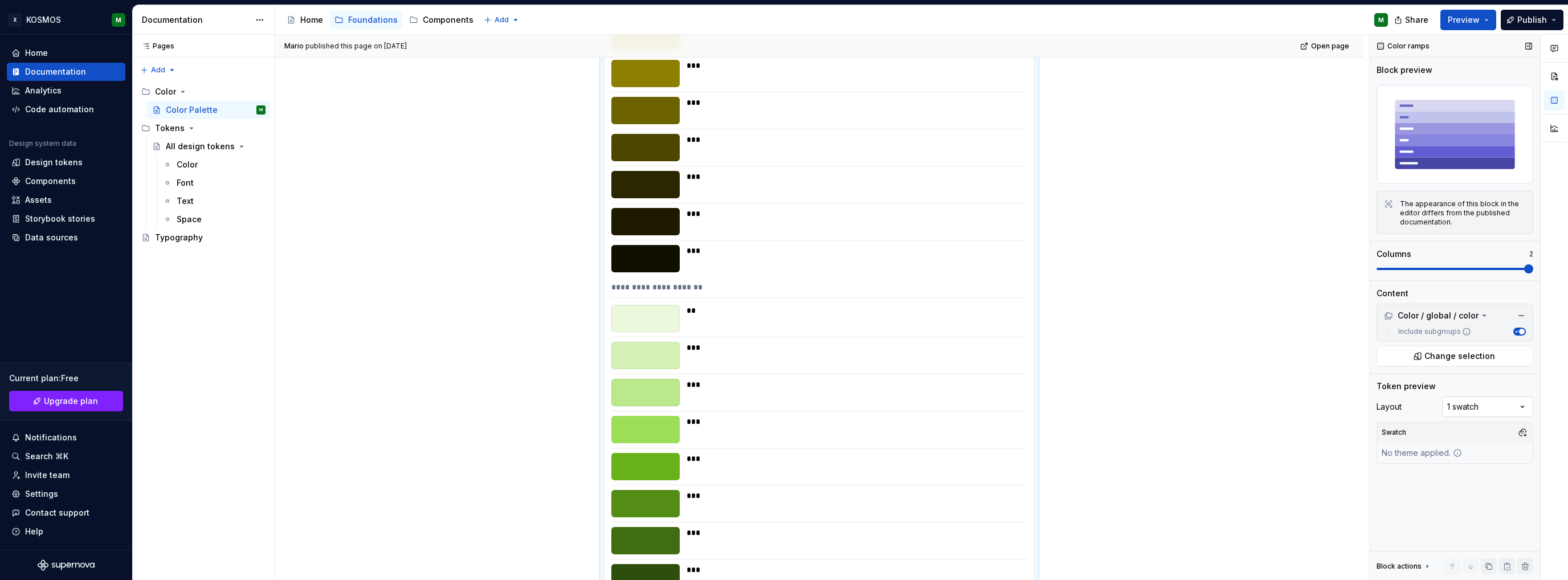
scroll to position [1192, 0]
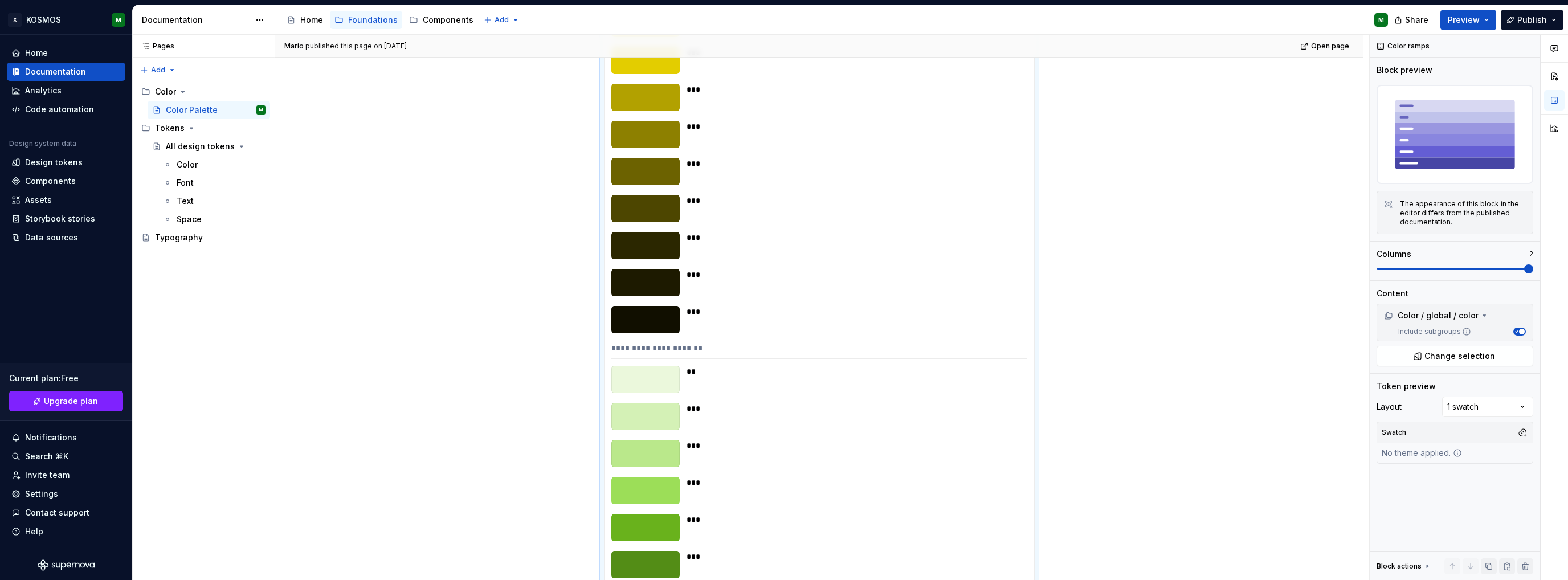
click at [1491, 410] on div "Comments Open comments No comments yet Select ‘Comment’ from the block context …" at bounding box center [1469, 307] width 198 height 546
click at [1232, 380] on html "X KOSMOS M Home Documentation Analytics Code automation Design system data Desi…" at bounding box center [784, 290] width 1568 height 580
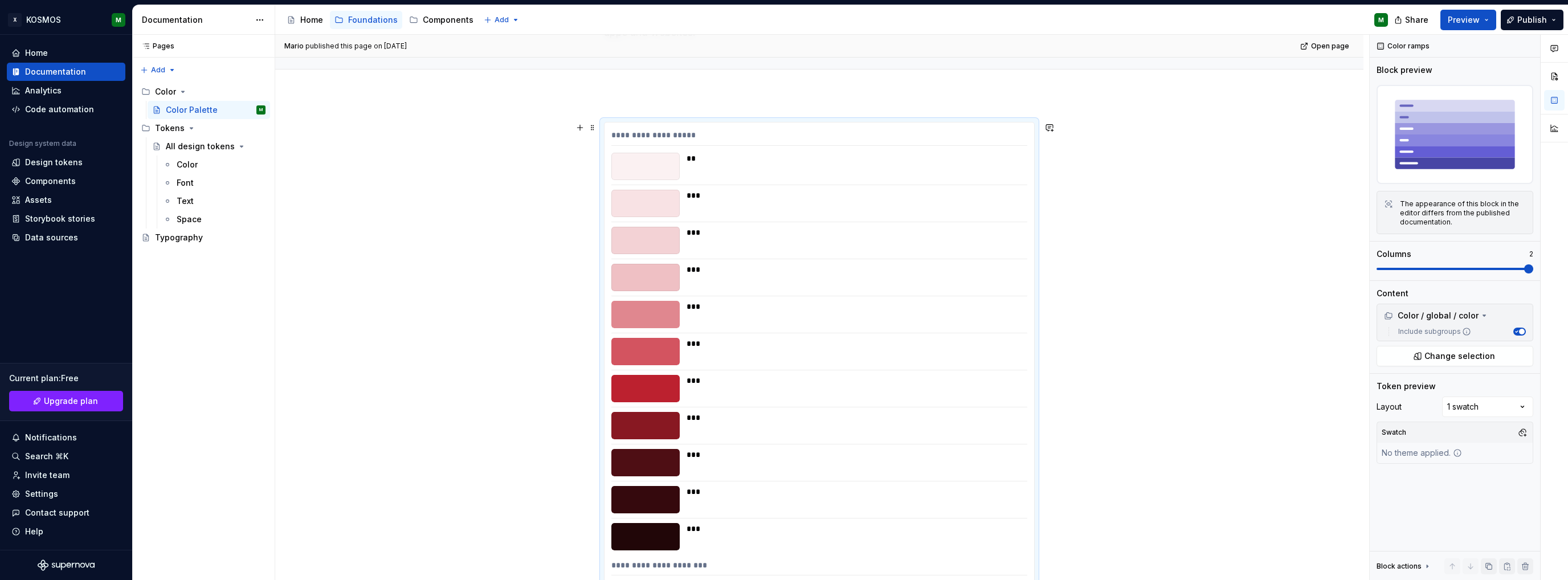
scroll to position [0, 0]
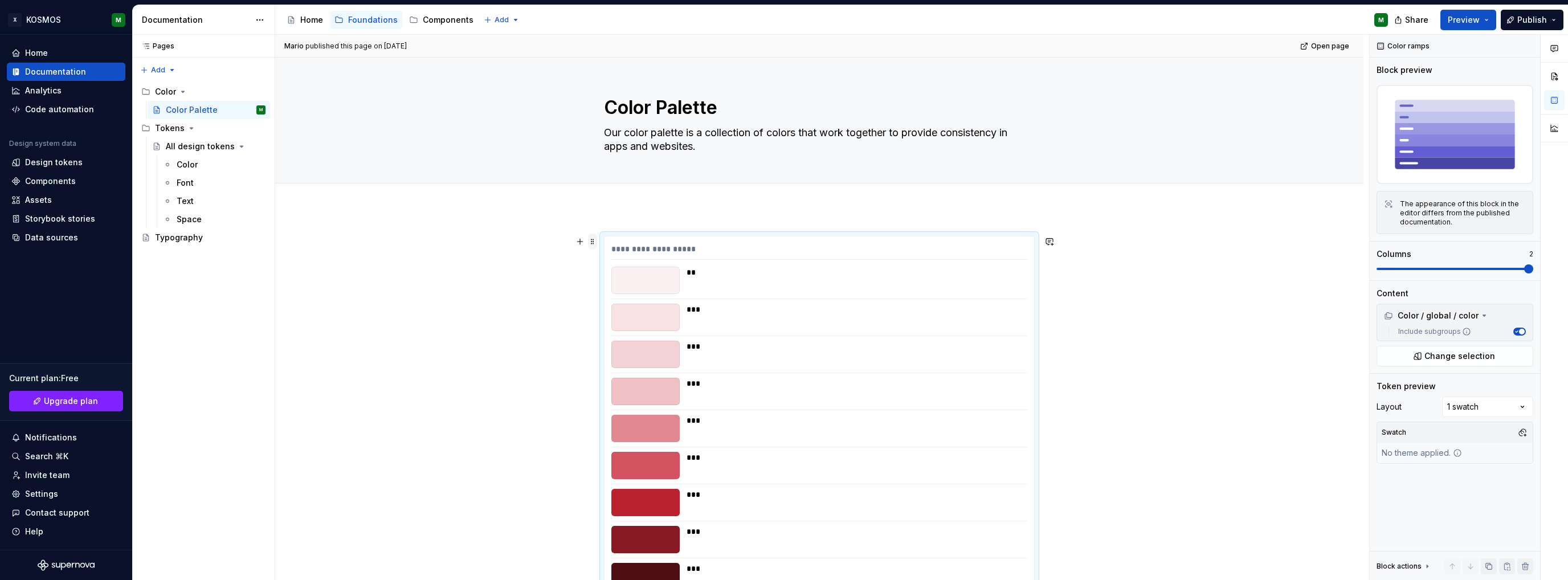
click at [593, 244] on span at bounding box center [593, 241] width 9 height 16
click at [62, 166] on div "Design tokens" at bounding box center [54, 163] width 58 height 11
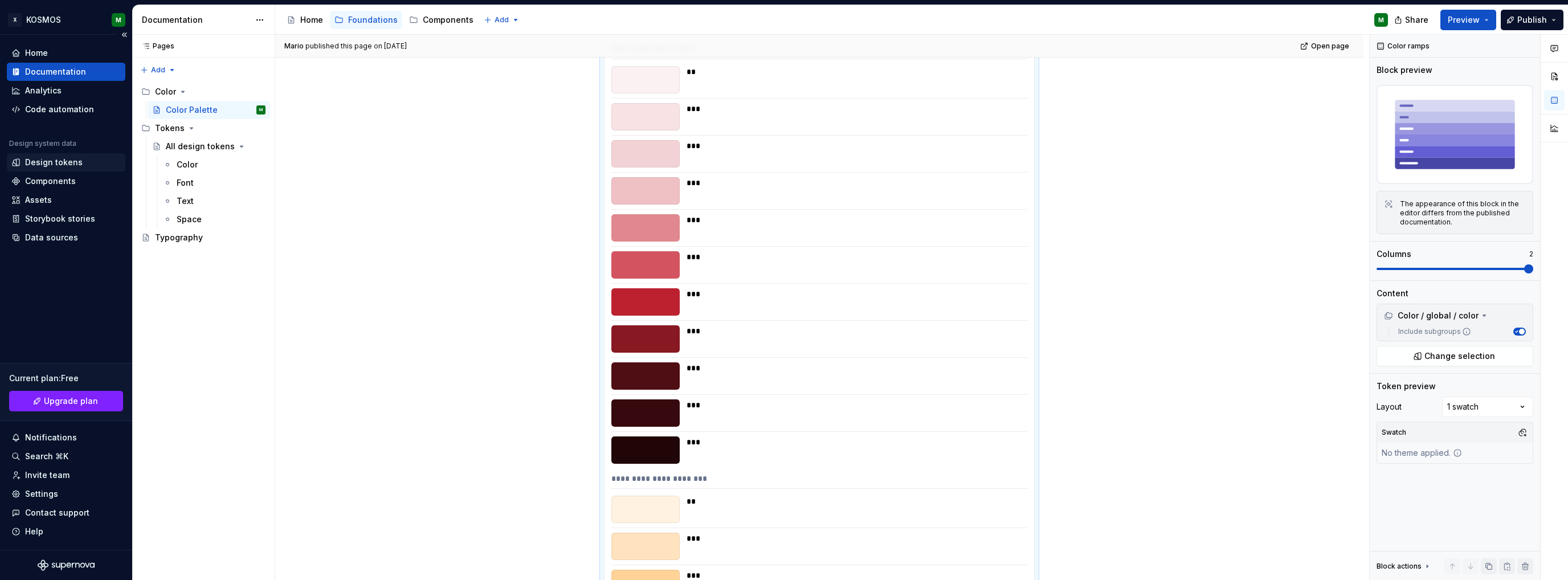
click at [55, 162] on div "Design tokens" at bounding box center [54, 163] width 58 height 11
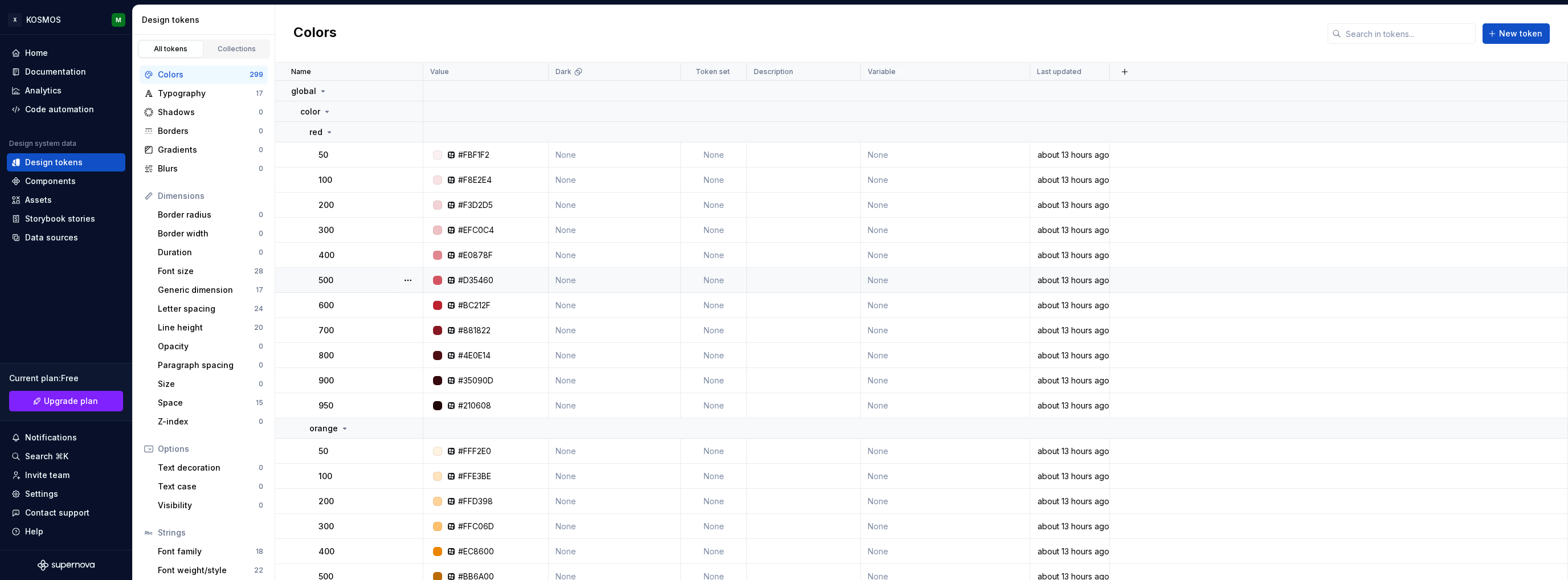
click at [353, 281] on div "500" at bounding box center [370, 280] width 104 height 11
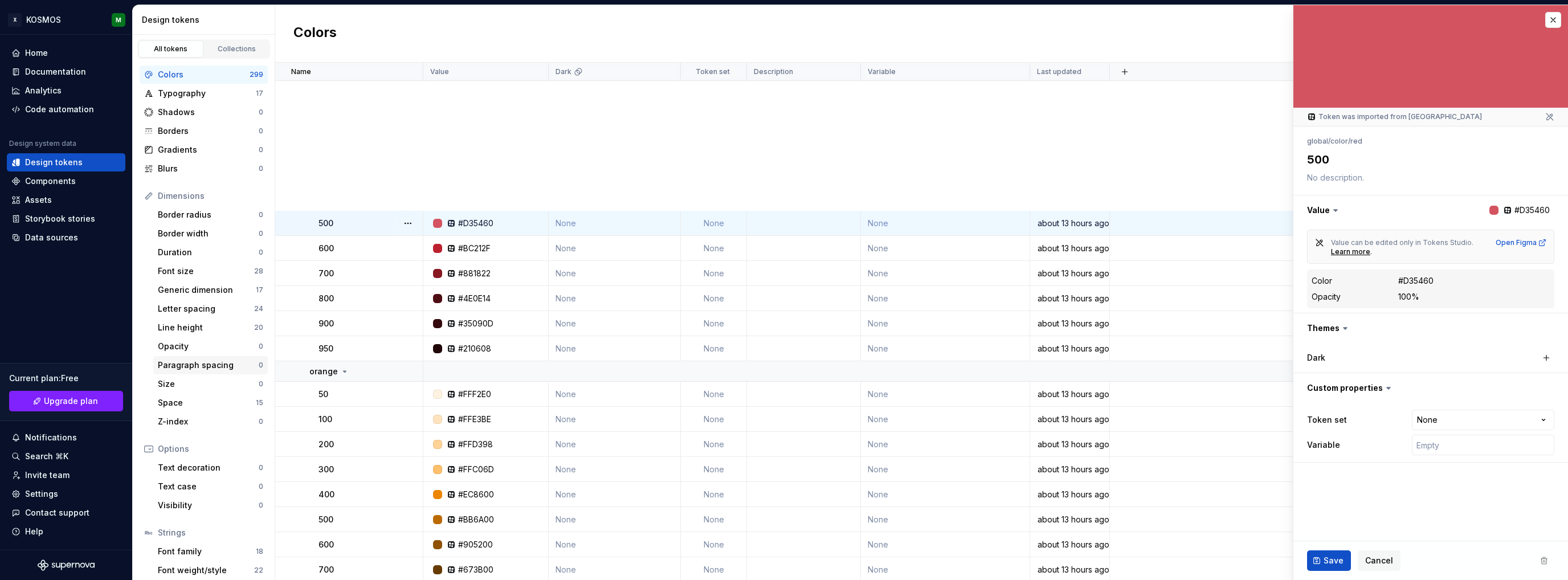
scroll to position [456, 0]
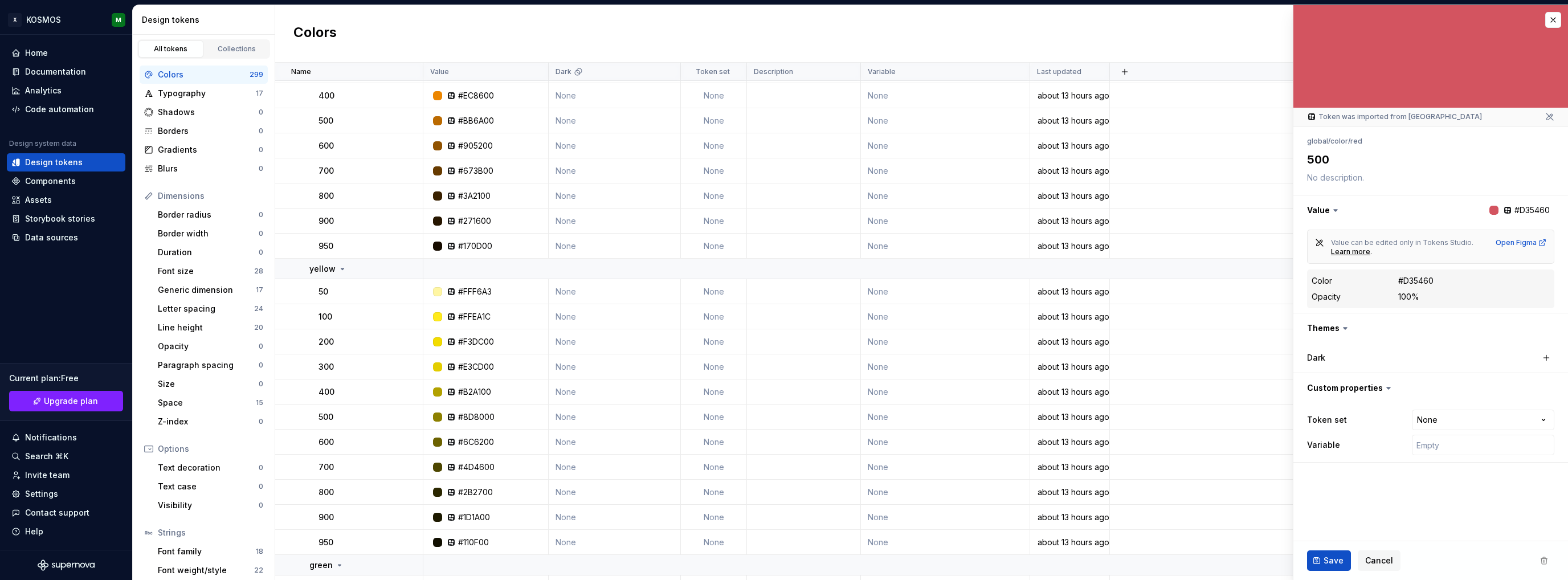
type textarea "*"
